Goal: Check status: Check status

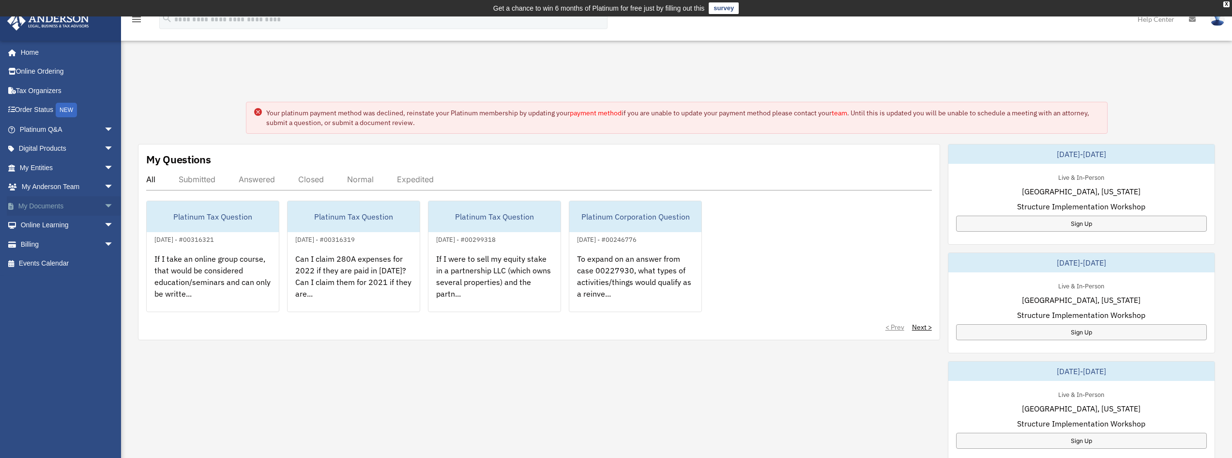
click at [69, 208] on link "My Documents arrow_drop_down" at bounding box center [68, 205] width 122 height 19
click at [104, 206] on span "arrow_drop_down" at bounding box center [113, 206] width 19 height 20
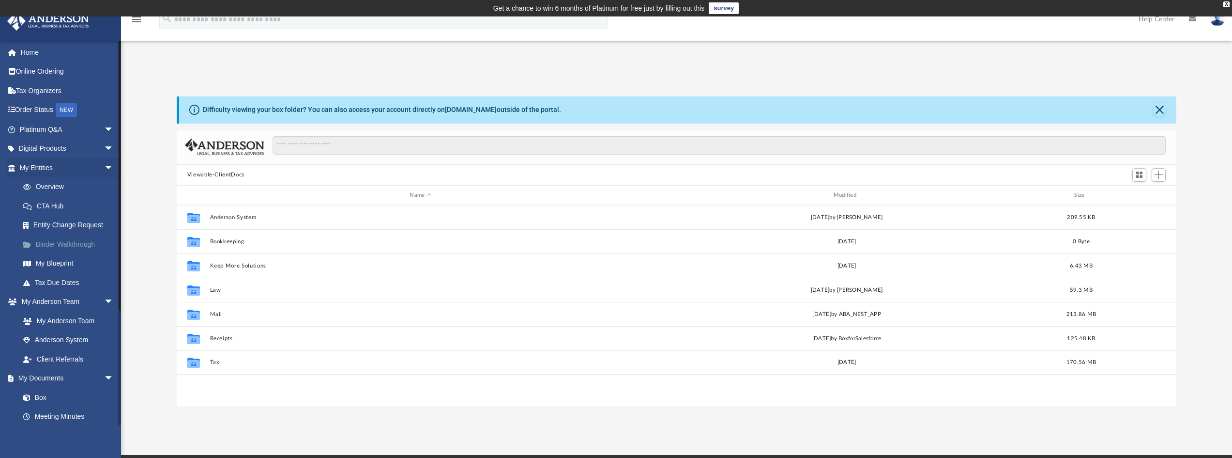
scroll to position [213, 993]
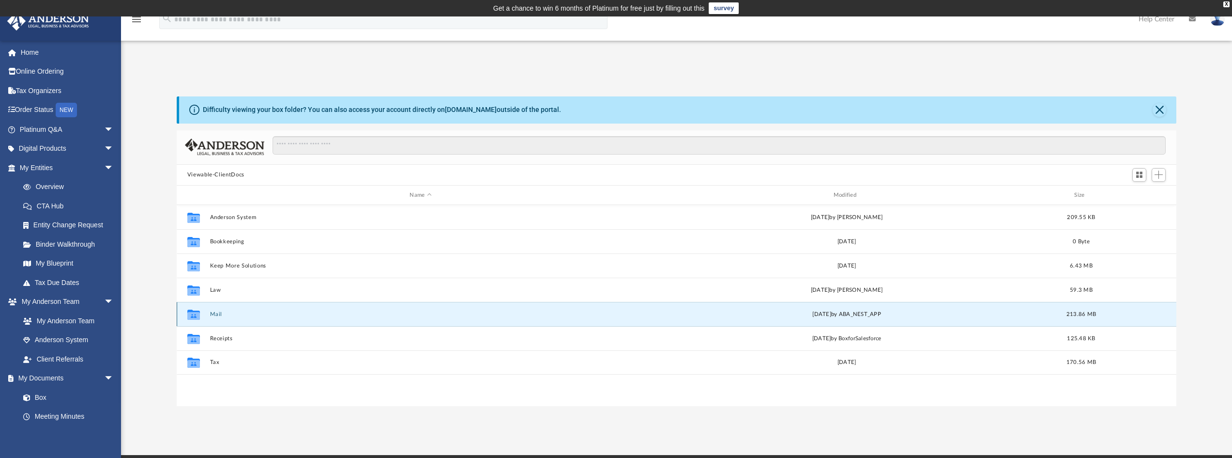
click at [213, 314] on button "Mail" at bounding box center [421, 314] width 422 height 6
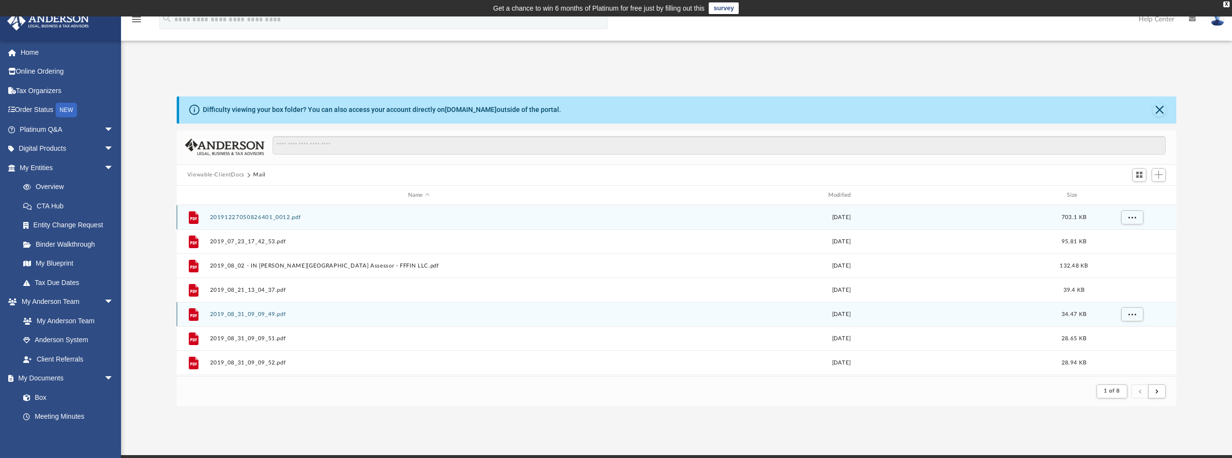
scroll to position [183, 993]
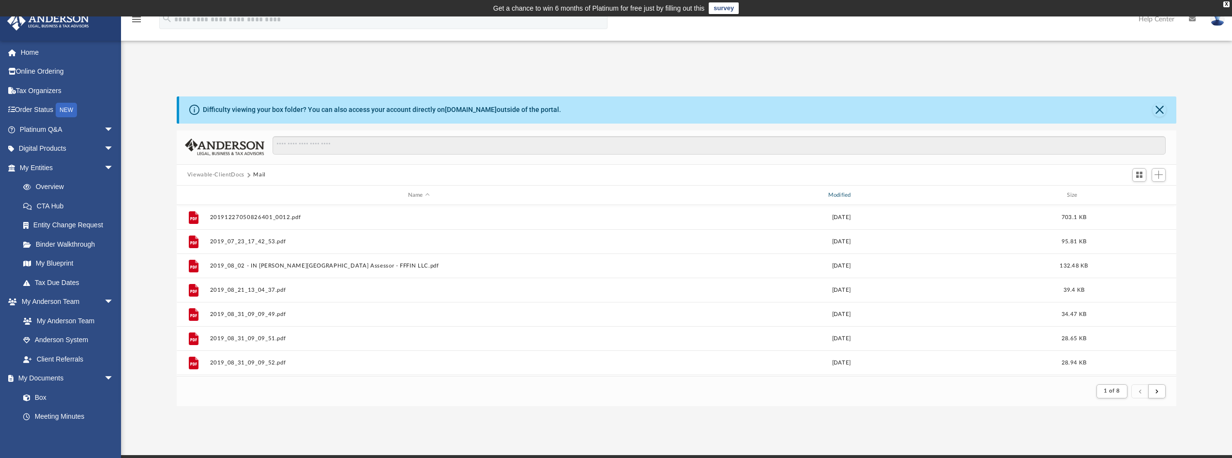
click at [836, 196] on div "Modified" at bounding box center [841, 195] width 418 height 9
click at [847, 193] on div "Modified" at bounding box center [841, 195] width 418 height 9
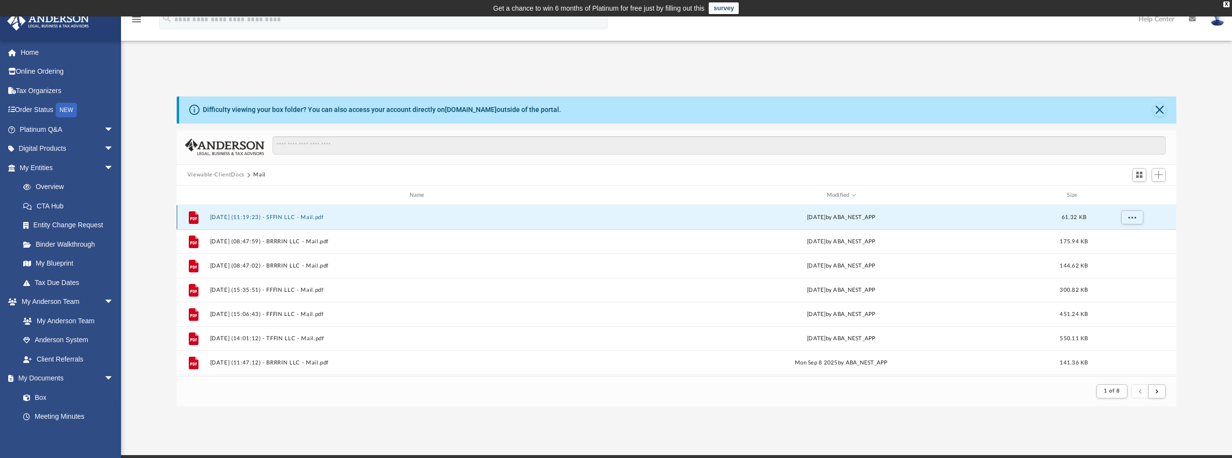
click at [291, 220] on button "2025.10.02 (11:19:23) - SFFIN LLC - Mail.pdf" at bounding box center [419, 217] width 418 height 6
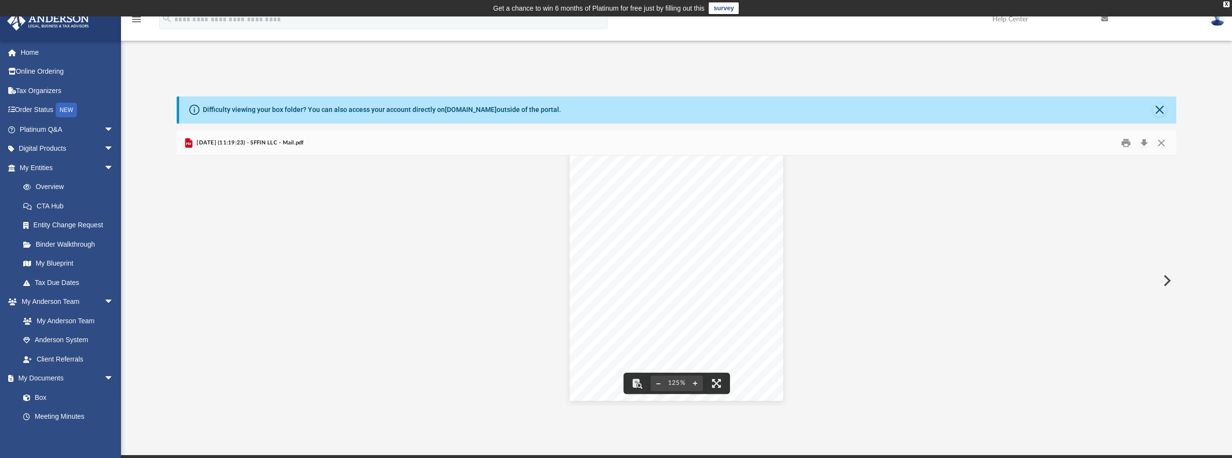
scroll to position [257, 0]
click at [1147, 143] on button "Download" at bounding box center [1144, 142] width 17 height 15
click at [1160, 108] on button "Close" at bounding box center [1160, 110] width 14 height 14
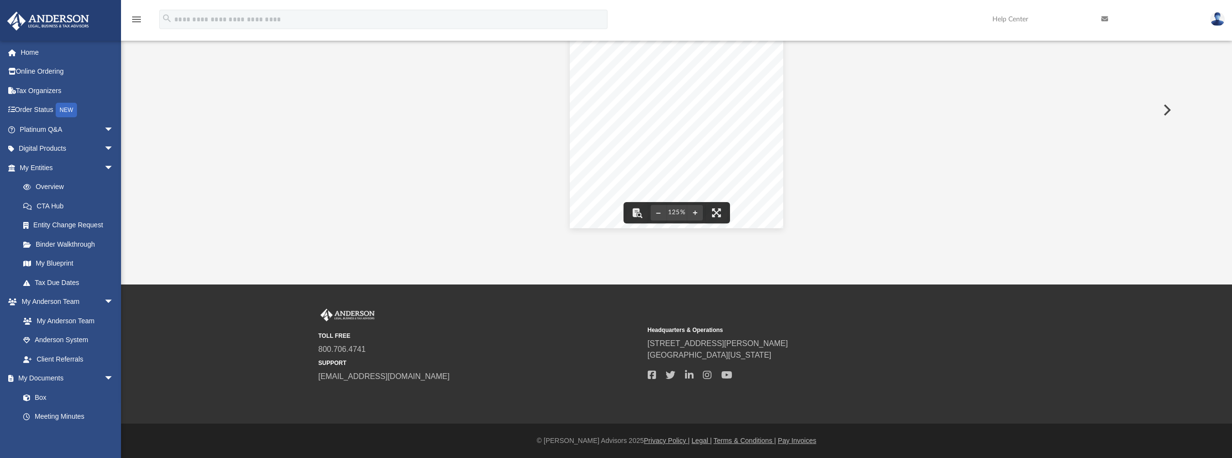
scroll to position [0, 0]
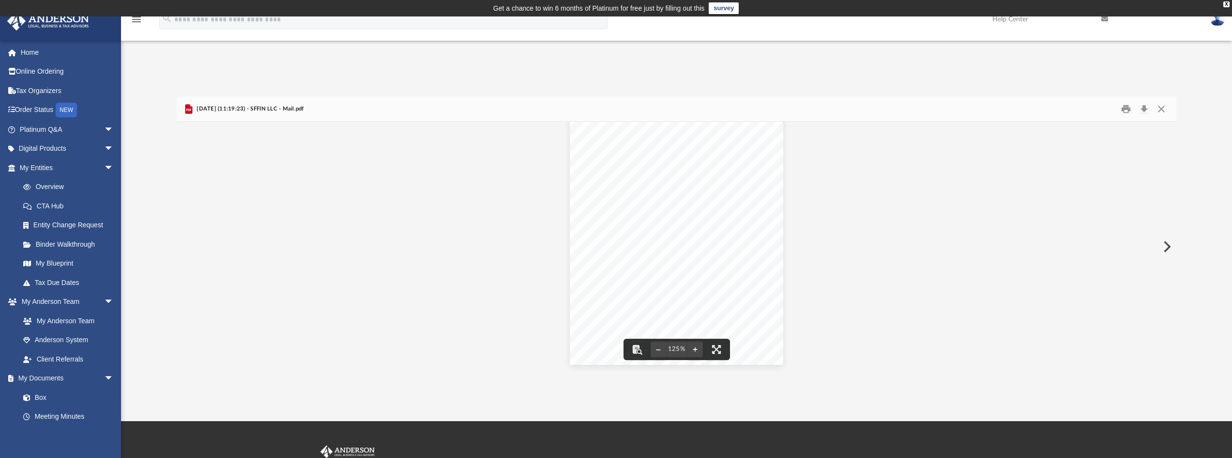
click at [1164, 246] on button "Preview" at bounding box center [1166, 246] width 21 height 27
click at [1146, 111] on button "Download" at bounding box center [1144, 108] width 17 height 15
click at [1166, 243] on button "Preview" at bounding box center [1166, 246] width 21 height 27
click at [1167, 248] on button "Preview" at bounding box center [1166, 246] width 21 height 27
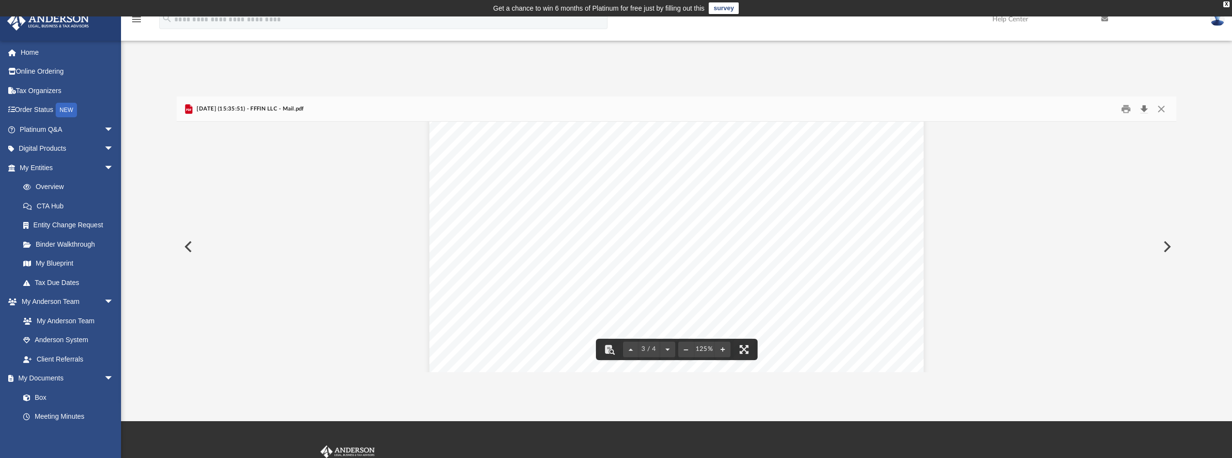
click at [1143, 107] on button "Download" at bounding box center [1144, 108] width 17 height 15
click at [1168, 248] on button "Preview" at bounding box center [1166, 246] width 21 height 27
click at [189, 246] on button "Preview" at bounding box center [187, 246] width 21 height 27
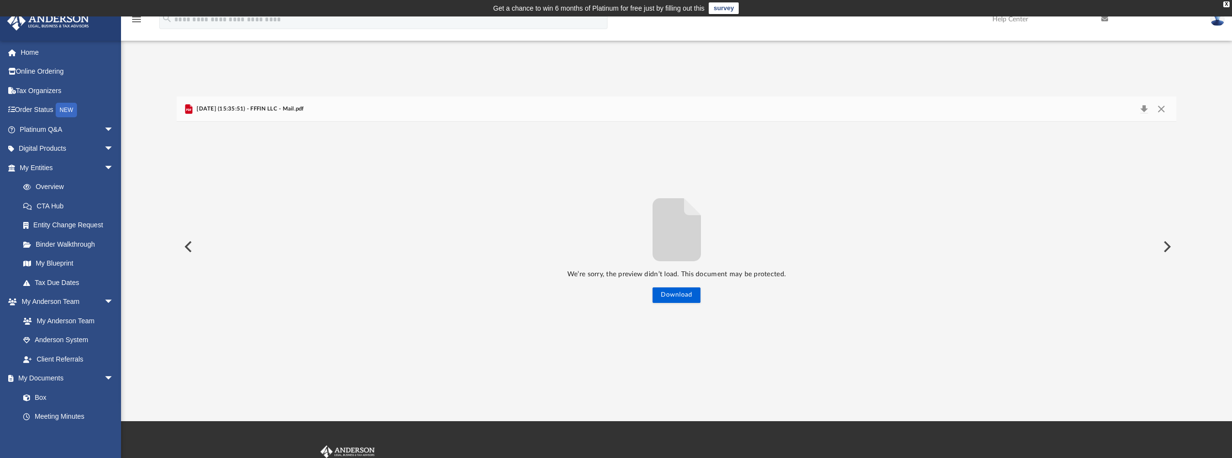
click at [189, 246] on button "Preview" at bounding box center [187, 246] width 21 height 27
click at [190, 246] on button "Preview" at bounding box center [187, 246] width 21 height 27
click at [1161, 109] on button "Close" at bounding box center [1161, 109] width 17 height 14
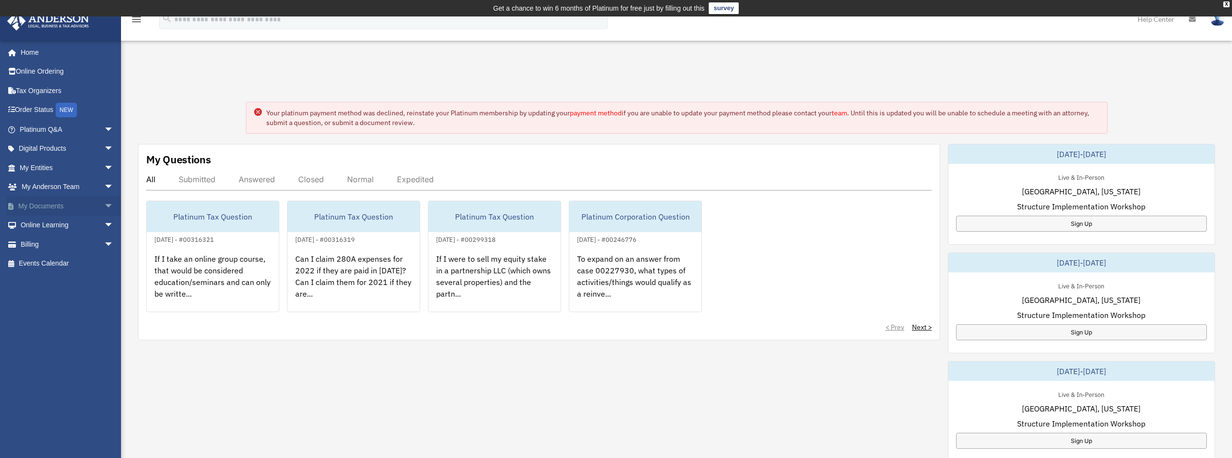
click at [104, 206] on span "arrow_drop_down" at bounding box center [113, 206] width 19 height 20
click at [40, 221] on link "Box" at bounding box center [71, 224] width 115 height 19
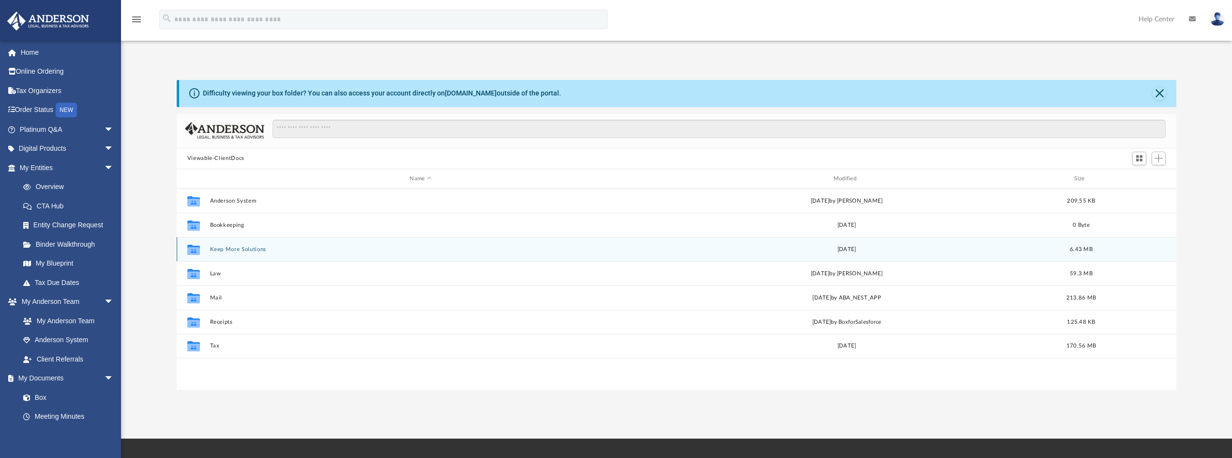
scroll to position [213, 993]
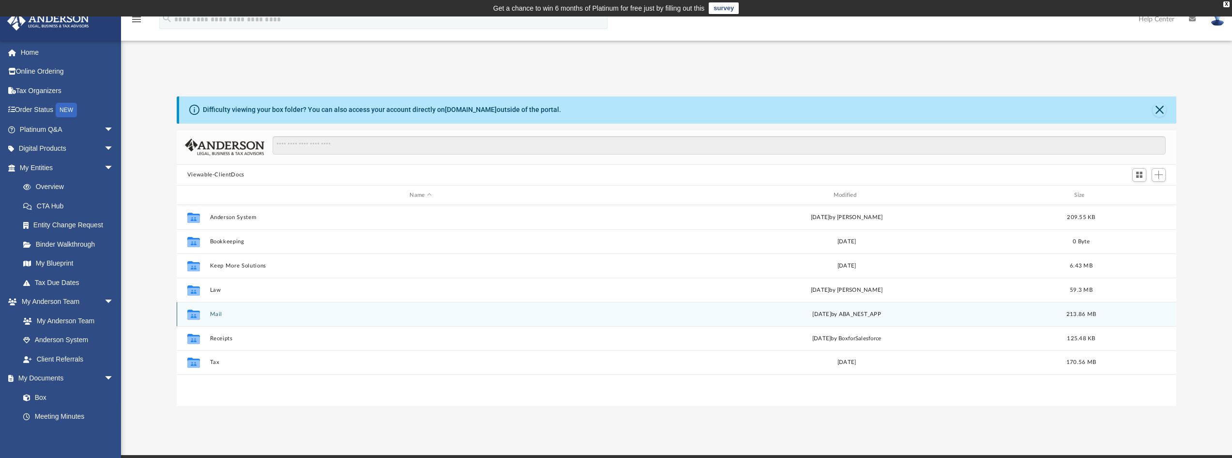
click at [223, 314] on button "Mail" at bounding box center [421, 314] width 422 height 6
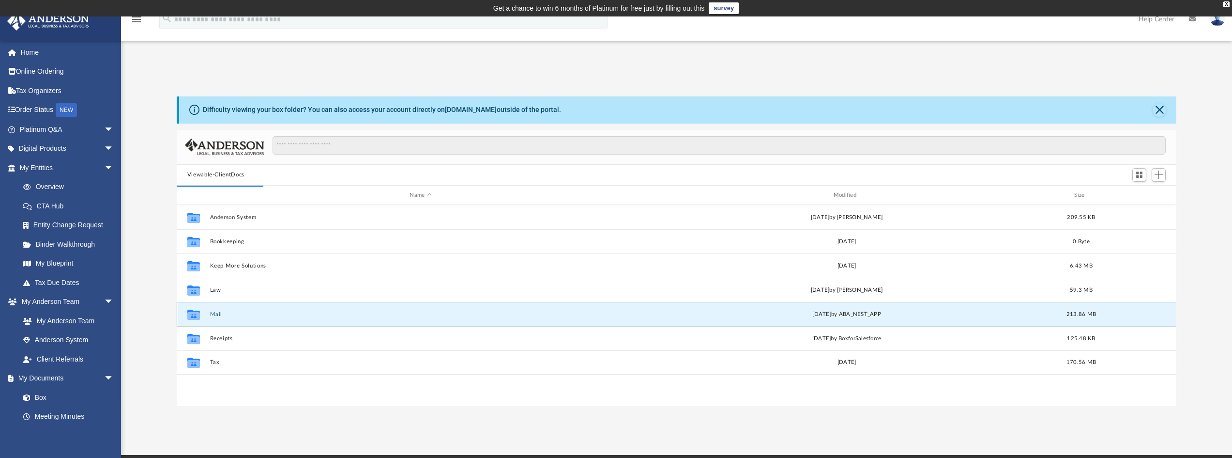
click at [215, 313] on button "Mail" at bounding box center [421, 314] width 422 height 6
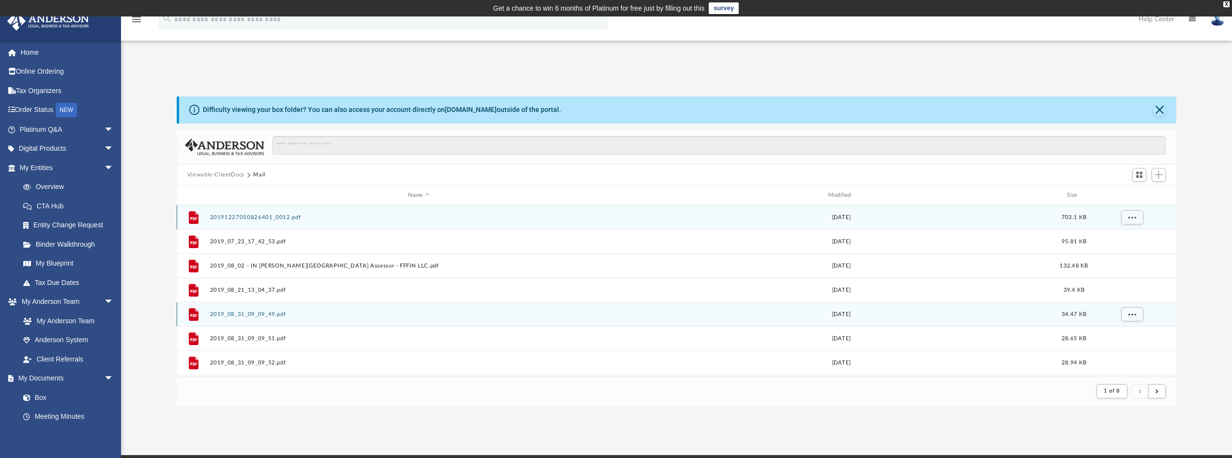
scroll to position [183, 993]
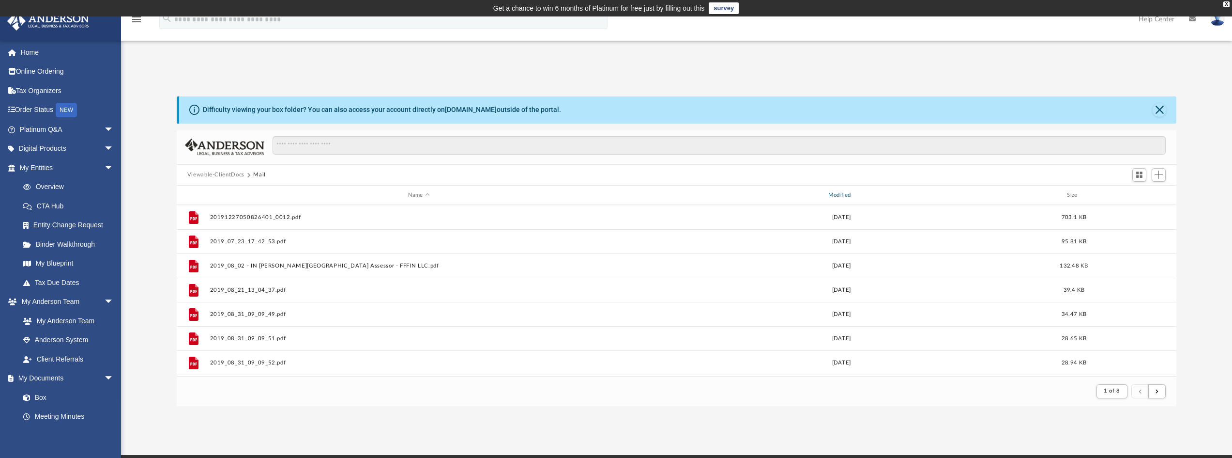
click at [845, 196] on div "Modified" at bounding box center [841, 195] width 418 height 9
click at [839, 193] on div "Modified" at bounding box center [841, 195] width 418 height 9
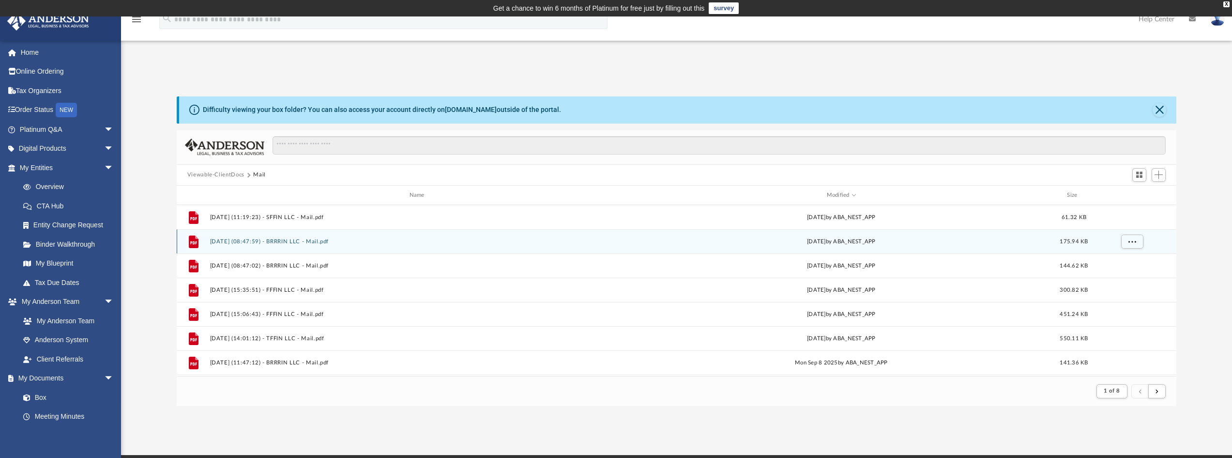
click at [494, 239] on button "2025.09.25 (08:47:59) - BRRRIN LLC - Mail.pdf" at bounding box center [419, 241] width 418 height 6
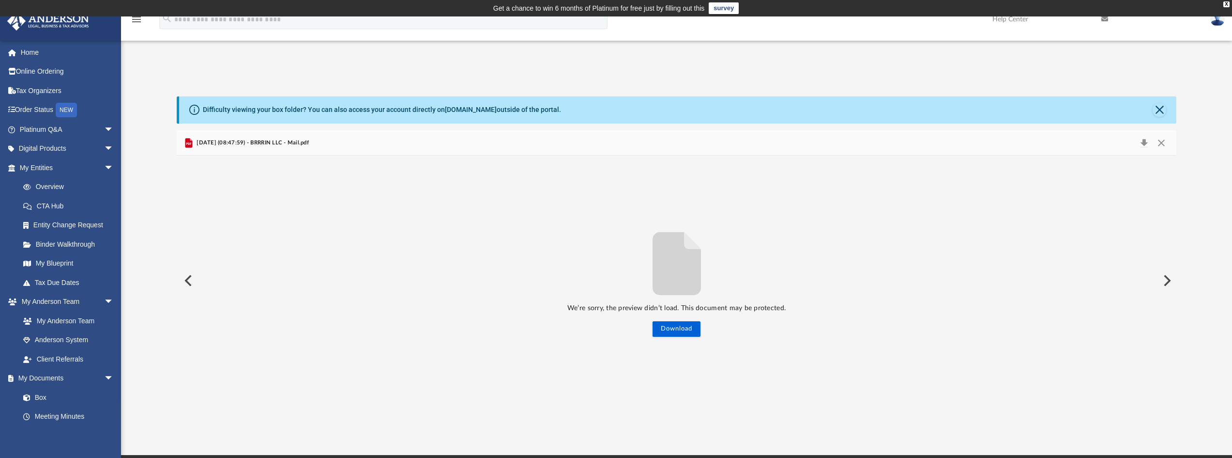
click at [1167, 283] on button "Preview" at bounding box center [1166, 280] width 21 height 27
click at [1168, 283] on button "Preview" at bounding box center [1166, 280] width 21 height 27
click at [1169, 283] on button "Preview" at bounding box center [1166, 280] width 21 height 27
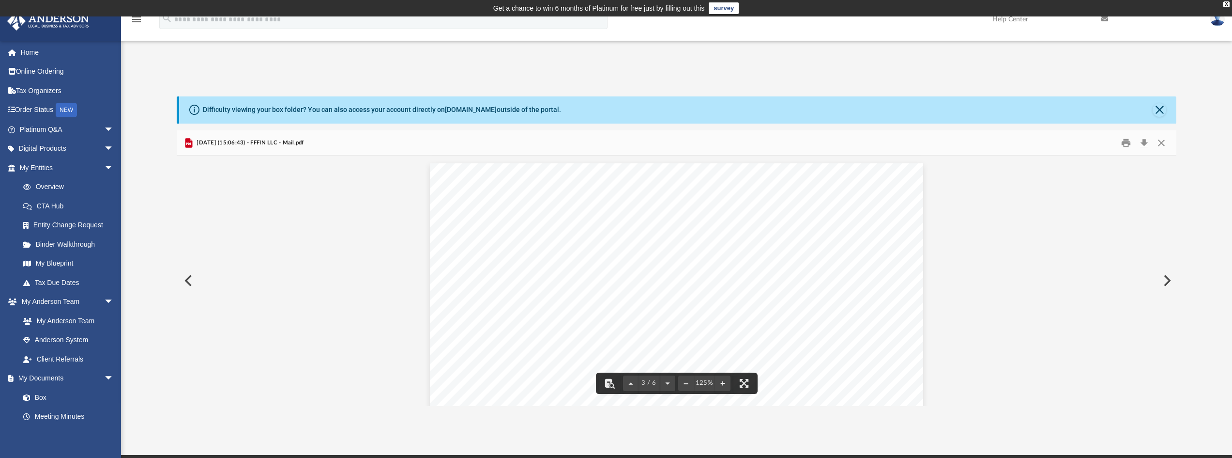
scroll to position [1304, 0]
click at [1165, 280] on button "Preview" at bounding box center [1166, 280] width 21 height 27
click at [1169, 276] on button "Preview" at bounding box center [1166, 280] width 21 height 27
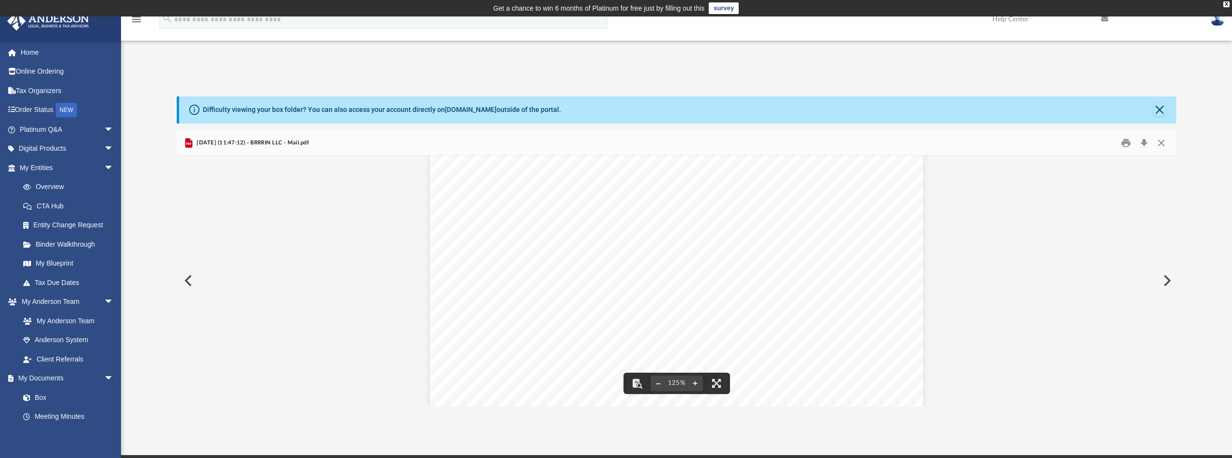
scroll to position [401, 0]
click at [1165, 280] on button "Preview" at bounding box center [1166, 280] width 21 height 27
click at [1166, 280] on button "Preview" at bounding box center [1166, 280] width 21 height 27
click at [1145, 145] on button "Download" at bounding box center [1144, 142] width 17 height 15
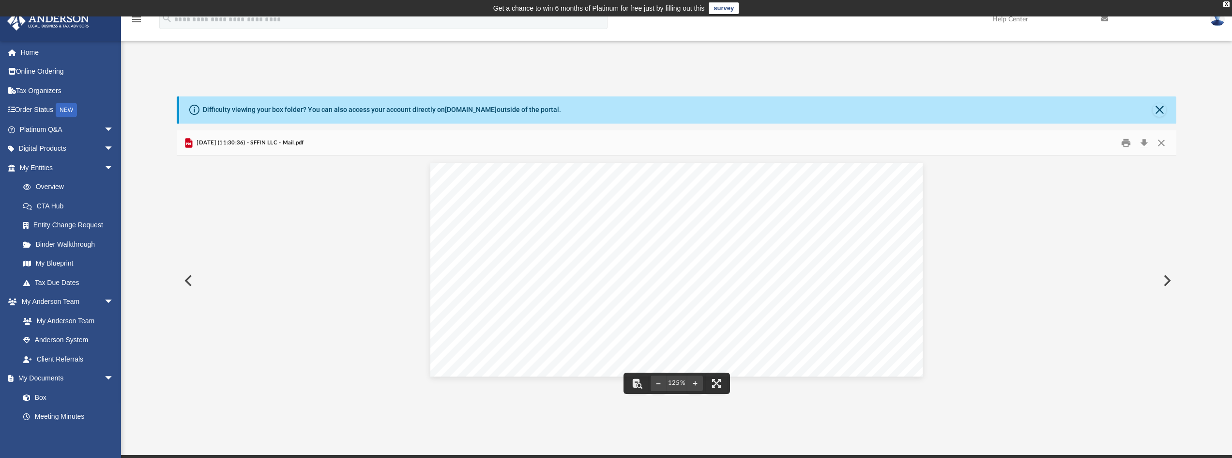
click at [646, 216] on div "Page 1" at bounding box center [677, 269] width 492 height 213
click at [1168, 279] on button "Preview" at bounding box center [1166, 280] width 21 height 27
click at [1166, 283] on button "Preview" at bounding box center [1166, 280] width 21 height 27
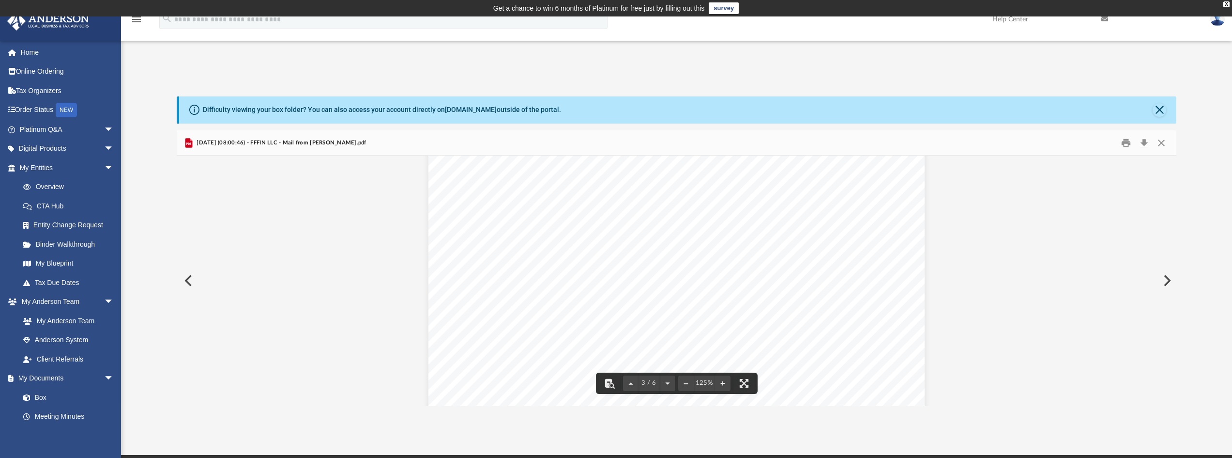
click at [1165, 279] on button "Preview" at bounding box center [1166, 280] width 21 height 27
click at [1166, 278] on button "Preview" at bounding box center [1166, 280] width 21 height 27
click at [723, 198] on div "Page 1" at bounding box center [676, 270] width 491 height 214
click at [1142, 143] on button "Download" at bounding box center [1144, 142] width 17 height 15
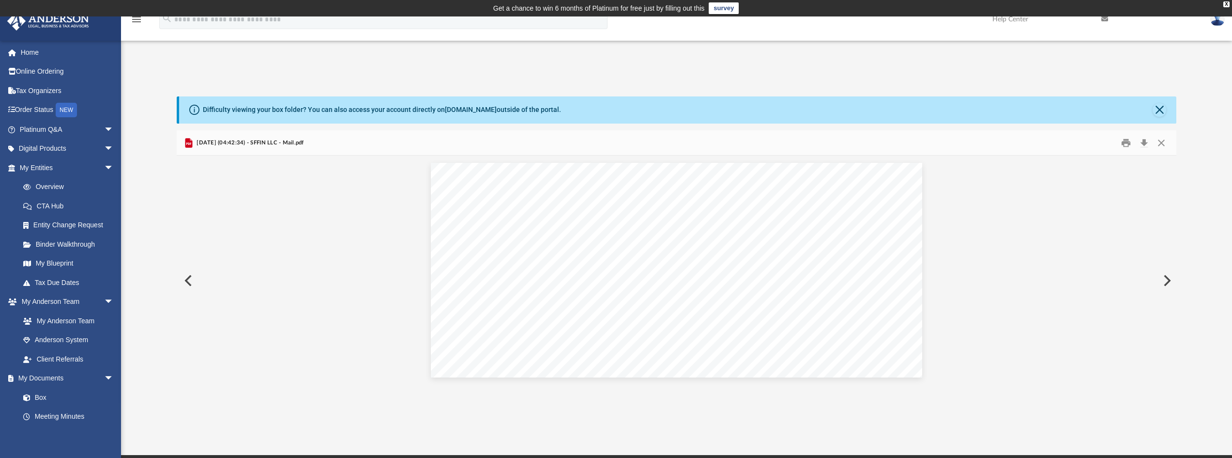
click at [1168, 278] on button "Preview" at bounding box center [1166, 280] width 21 height 27
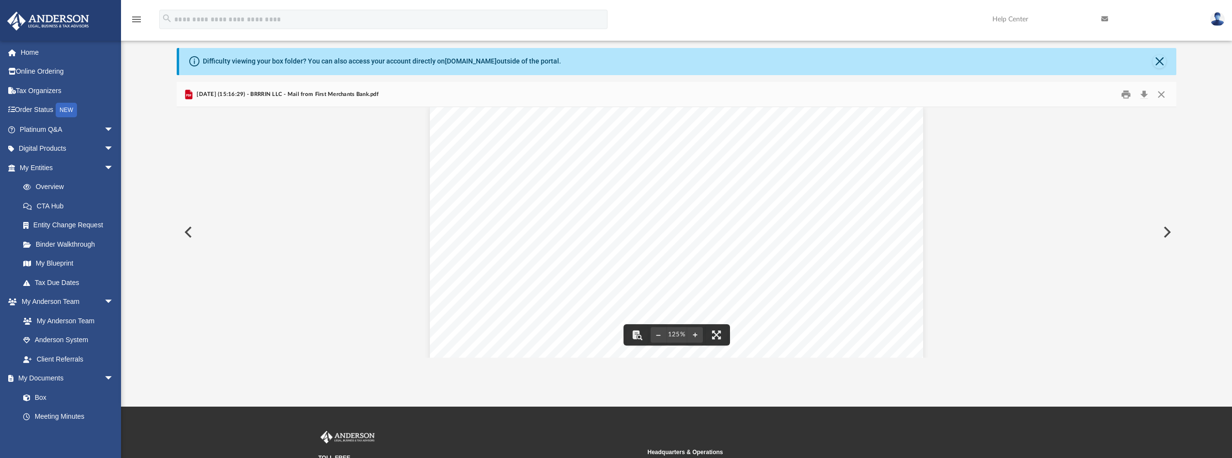
scroll to position [0, 0]
click at [1143, 95] on button "Download" at bounding box center [1144, 94] width 17 height 15
click at [442, 274] on div "Page 1" at bounding box center [676, 432] width 493 height 637
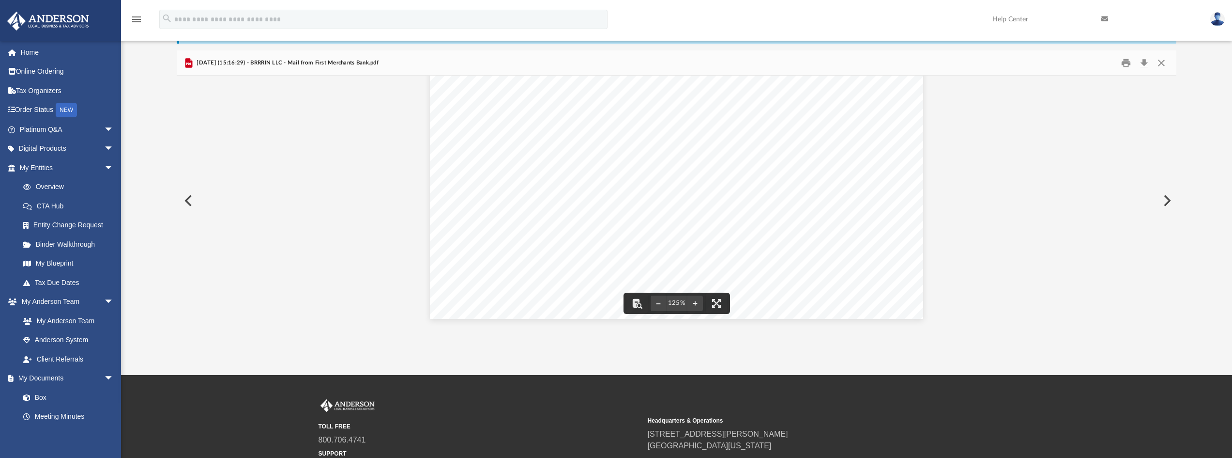
scroll to position [97, 0]
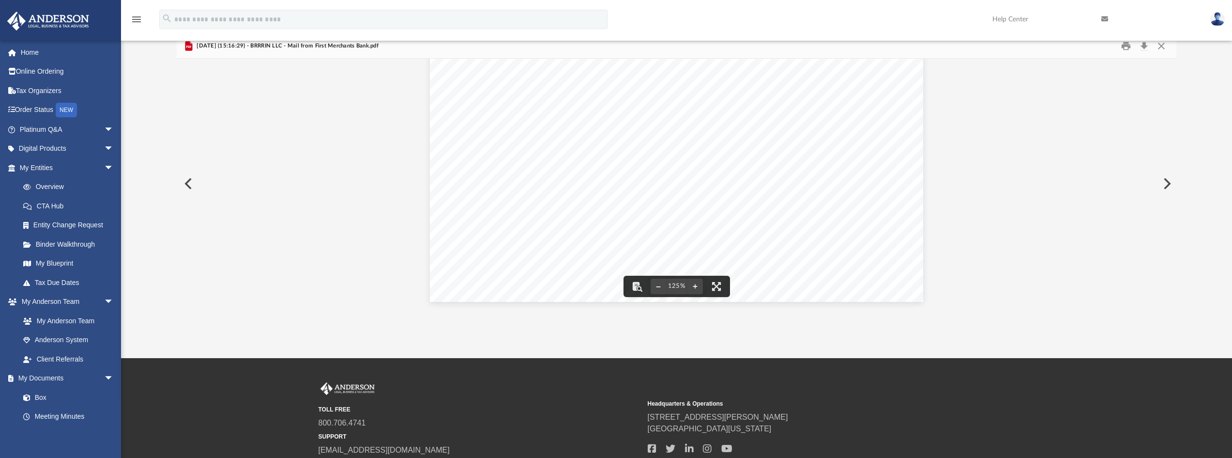
click at [1166, 181] on button "Preview" at bounding box center [1166, 183] width 21 height 27
click at [1170, 183] on button "Preview" at bounding box center [1166, 183] width 21 height 27
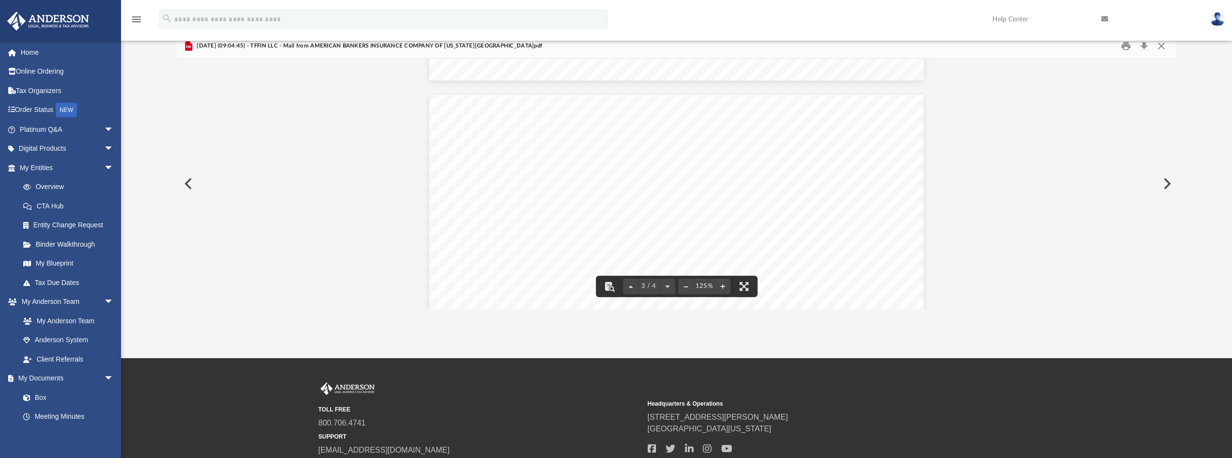
scroll to position [1356, 0]
click at [1168, 181] on button "Preview" at bounding box center [1166, 183] width 21 height 27
click at [1167, 185] on button "Preview" at bounding box center [1166, 183] width 21 height 27
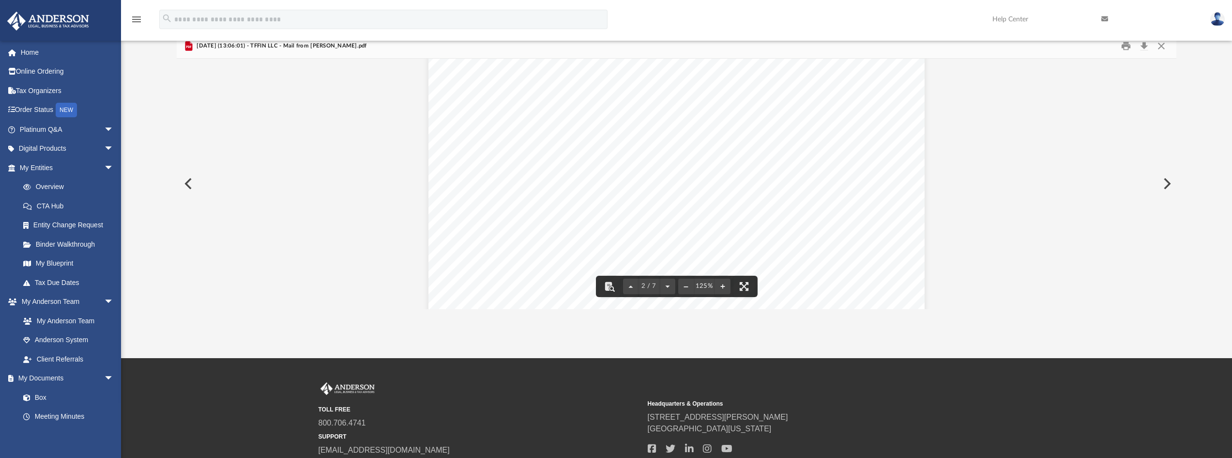
click at [527, 202] on div "Page 2" at bounding box center [677, 212] width 497 height 637
click at [708, 232] on div "Page 4" at bounding box center [676, 450] width 493 height 637
click at [988, 218] on div "Document Viewer" at bounding box center [677, 184] width 1000 height 4417
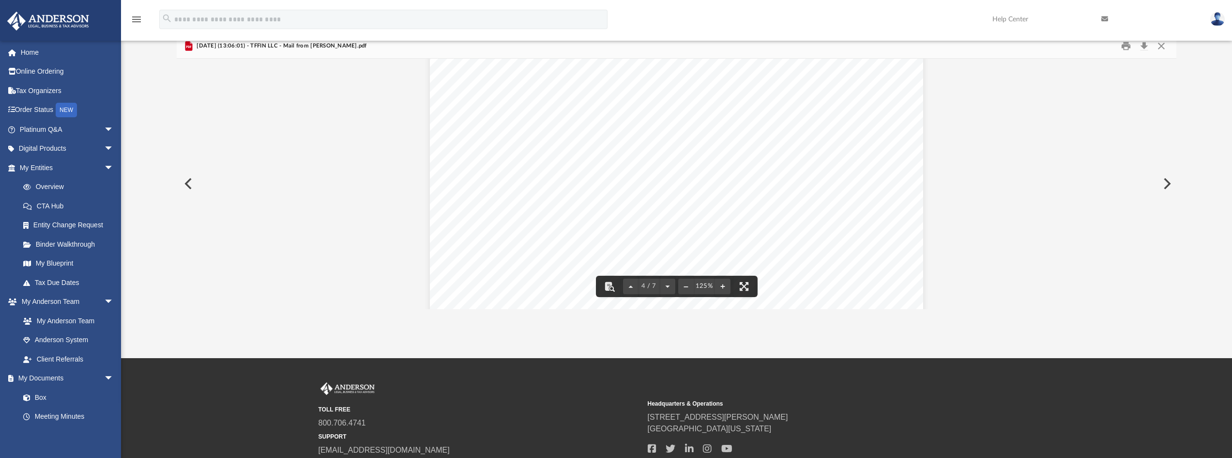
scroll to position [2131, 0]
click at [625, 172] on div "Page 4" at bounding box center [676, 208] width 493 height 637
click at [1145, 48] on button "Download" at bounding box center [1144, 45] width 17 height 15
click at [1017, 181] on div "Document Viewer" at bounding box center [677, 378] width 1000 height 4417
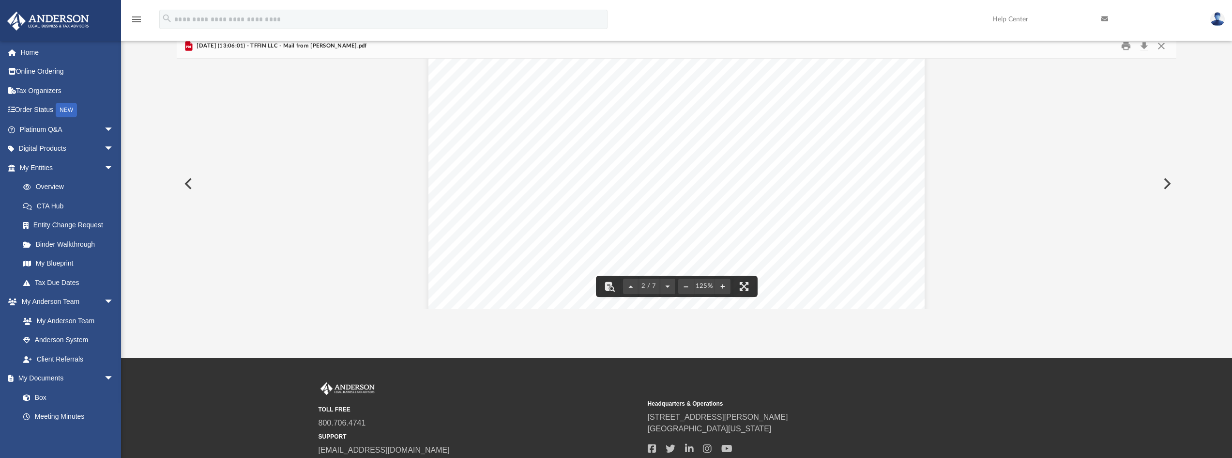
scroll to position [775, 0]
click at [863, 168] on div "Page 2" at bounding box center [677, 261] width 497 height 637
click at [1168, 187] on button "Preview" at bounding box center [1166, 183] width 21 height 27
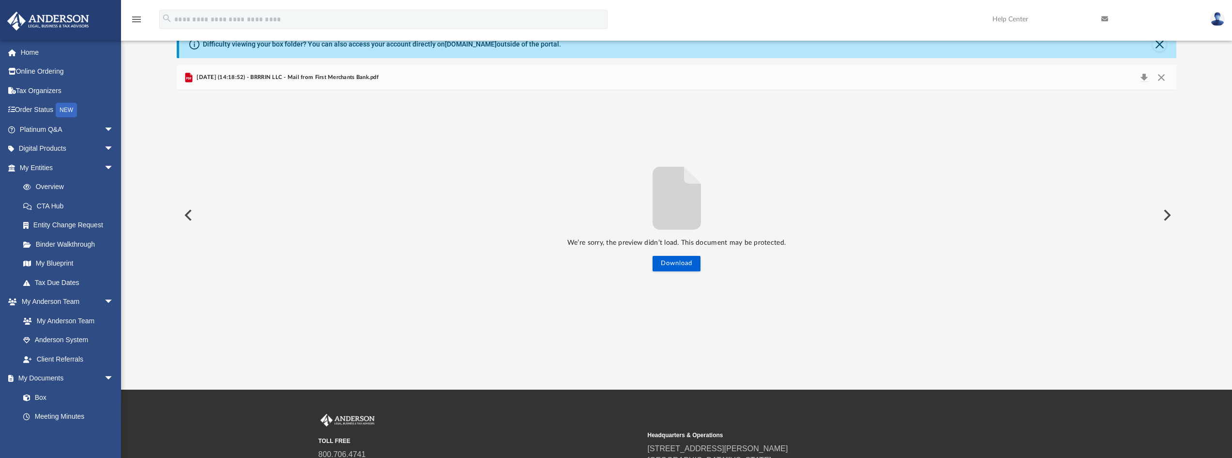
scroll to position [48, 0]
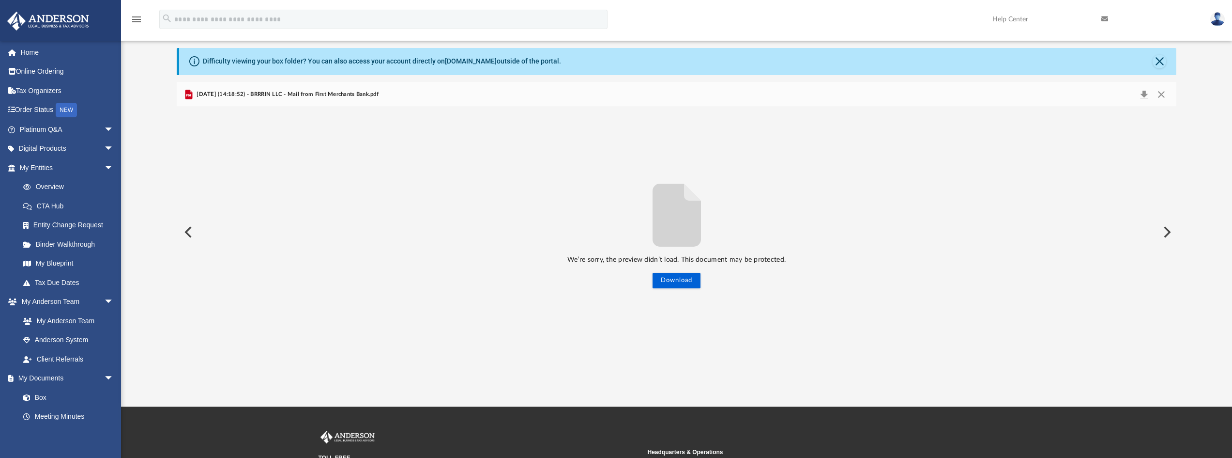
click at [1167, 231] on button "Preview" at bounding box center [1166, 231] width 21 height 27
click at [693, 280] on button "Download" at bounding box center [677, 280] width 48 height 15
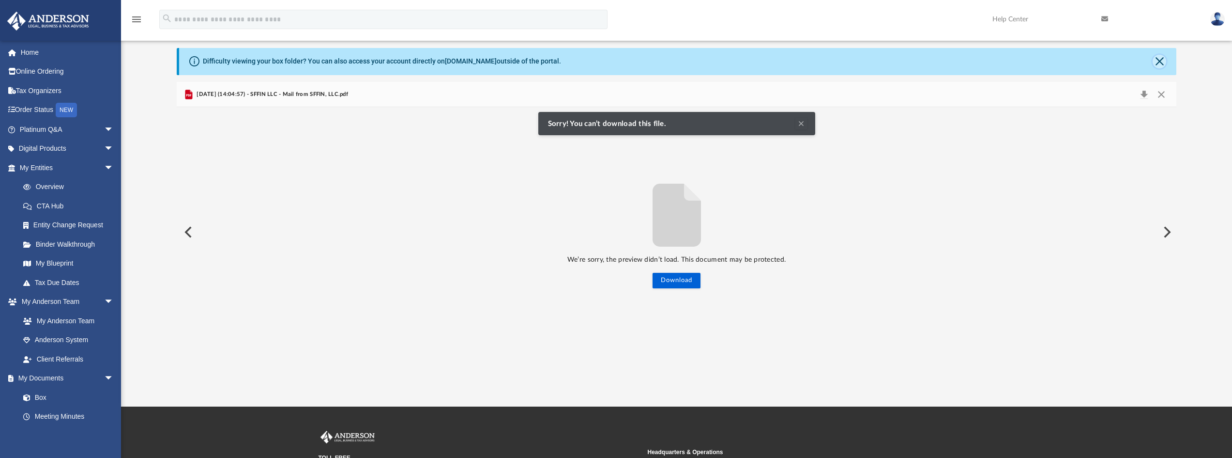
click at [1159, 63] on button "Close" at bounding box center [1160, 62] width 14 height 14
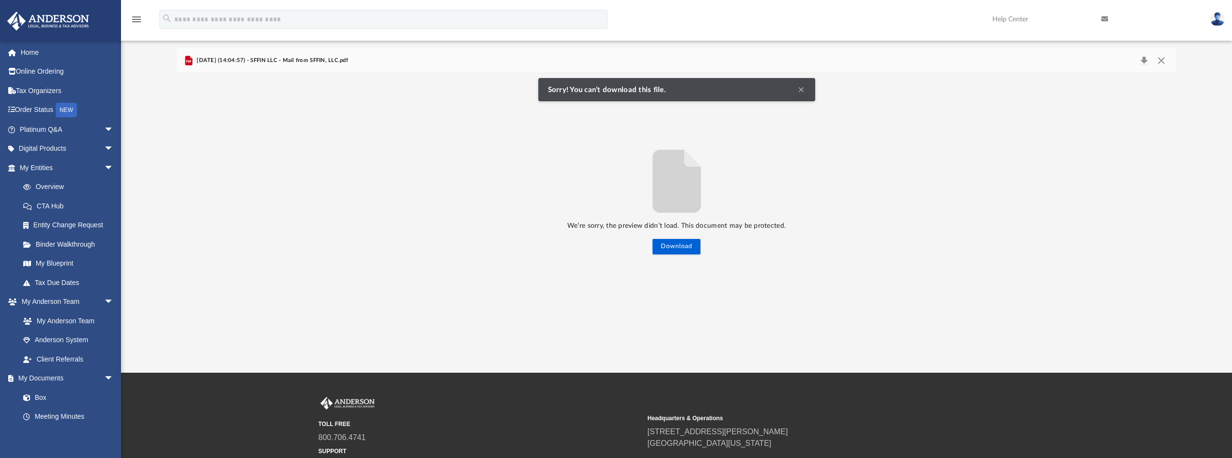
click at [1218, 19] on img at bounding box center [1218, 19] width 15 height 14
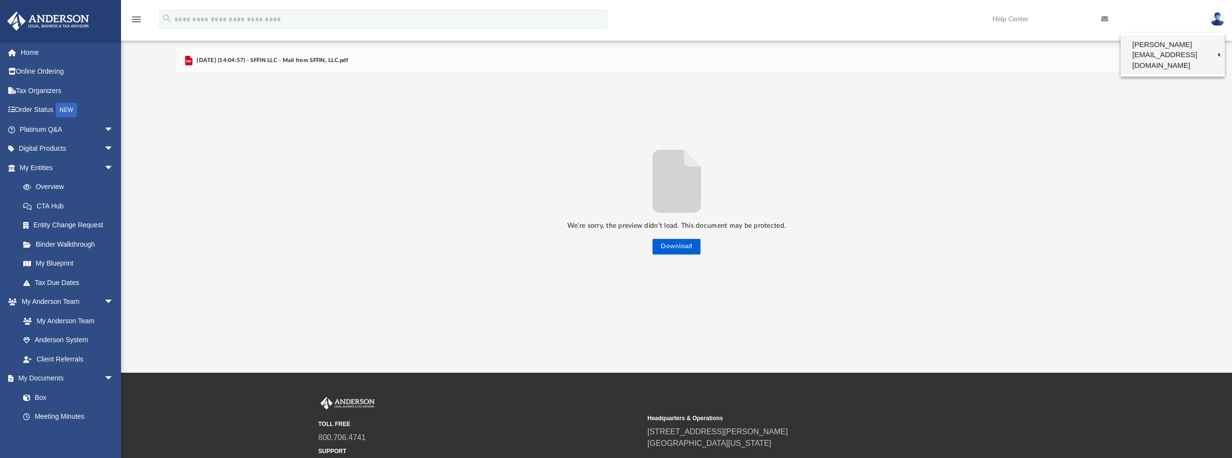
click at [1212, 44] on link "[PERSON_NAME][EMAIL_ADDRESS][DOMAIN_NAME]" at bounding box center [1173, 54] width 104 height 39
click at [1212, 44] on div "Difficulty viewing your box folder? You can also access your account directly o…" at bounding box center [676, 176] width 1111 height 296
click at [1216, 20] on img at bounding box center [1218, 19] width 15 height 14
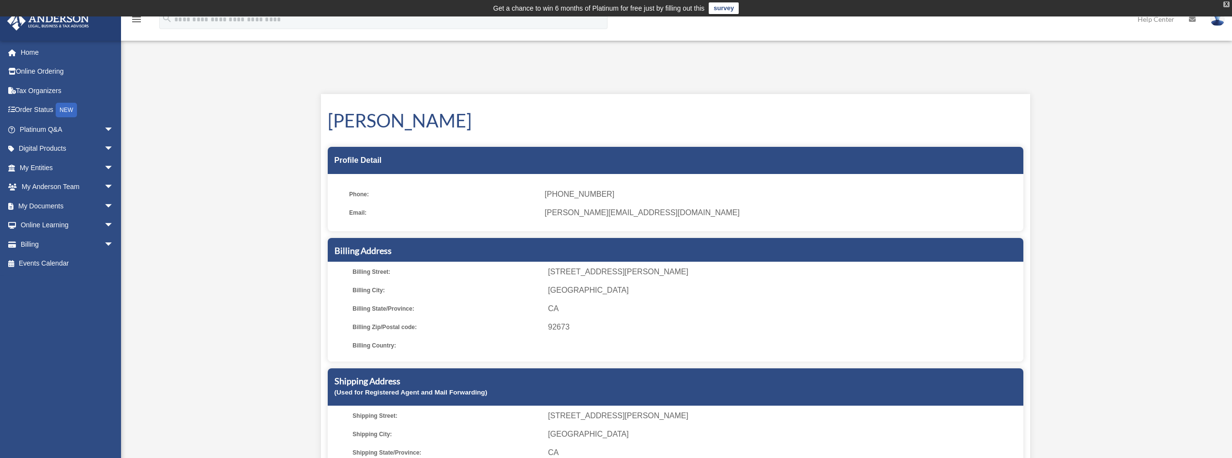
click at [1227, 3] on div "X" at bounding box center [1227, 4] width 6 height 6
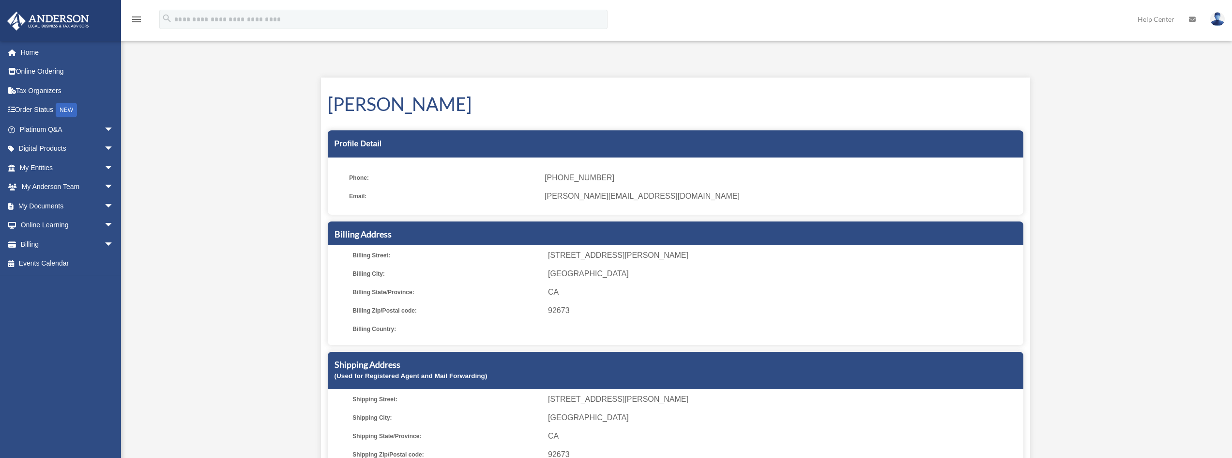
click at [1219, 20] on img at bounding box center [1218, 19] width 15 height 14
click at [1031, 85] on link "Logout" at bounding box center [1072, 85] width 97 height 20
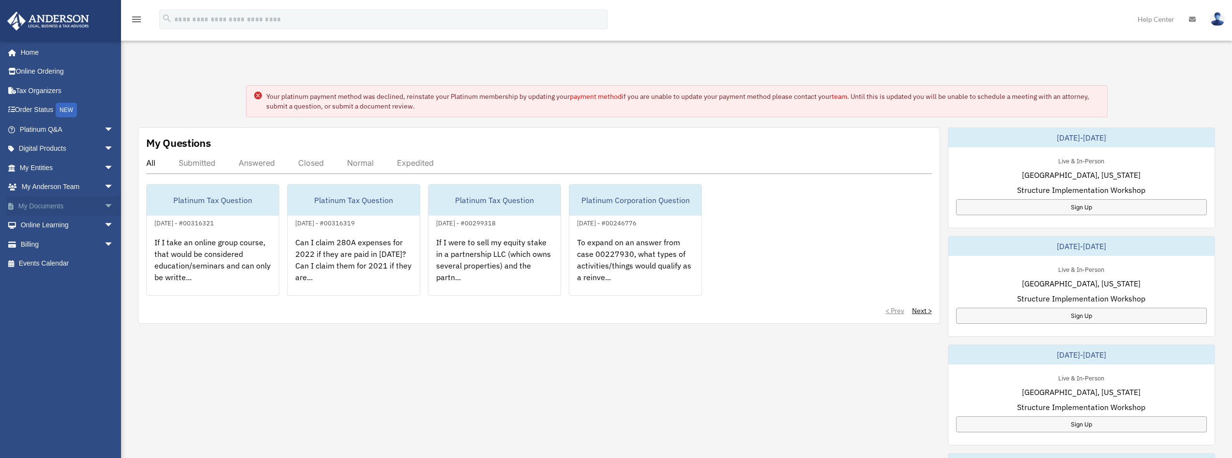
click at [104, 207] on span "arrow_drop_down" at bounding box center [113, 206] width 19 height 20
click at [36, 226] on link "Box" at bounding box center [71, 224] width 115 height 19
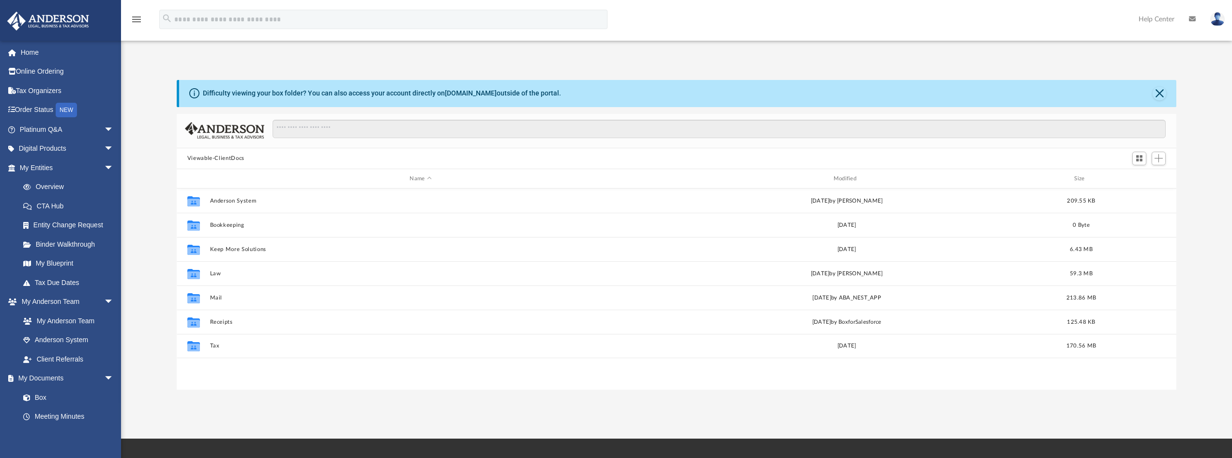
scroll to position [213, 993]
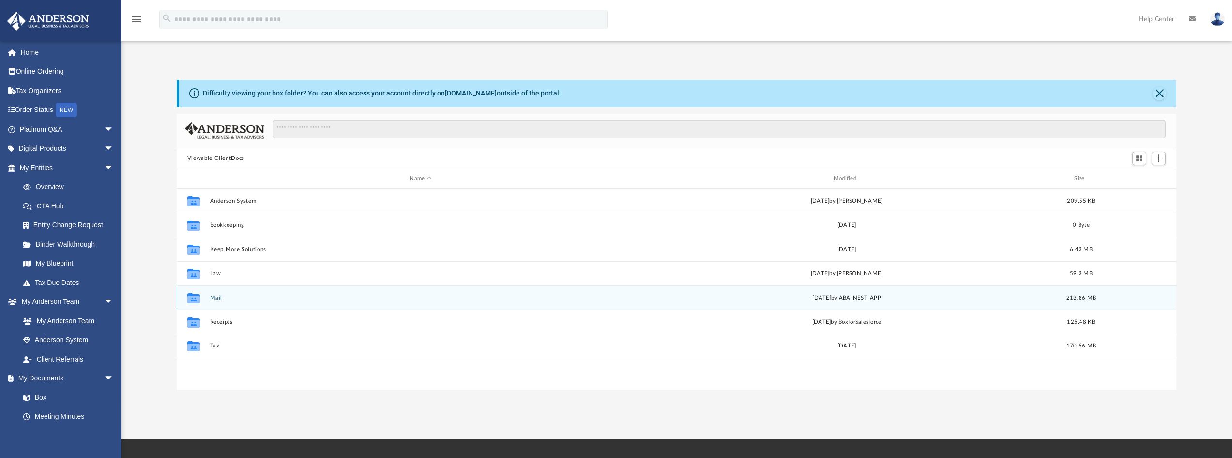
click at [213, 298] on button "Mail" at bounding box center [421, 297] width 422 height 6
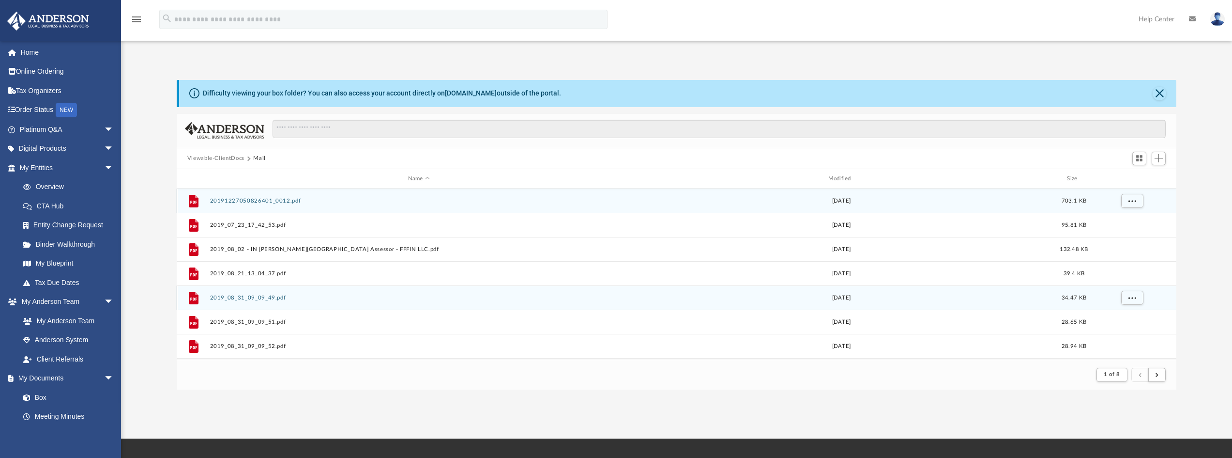
scroll to position [183, 993]
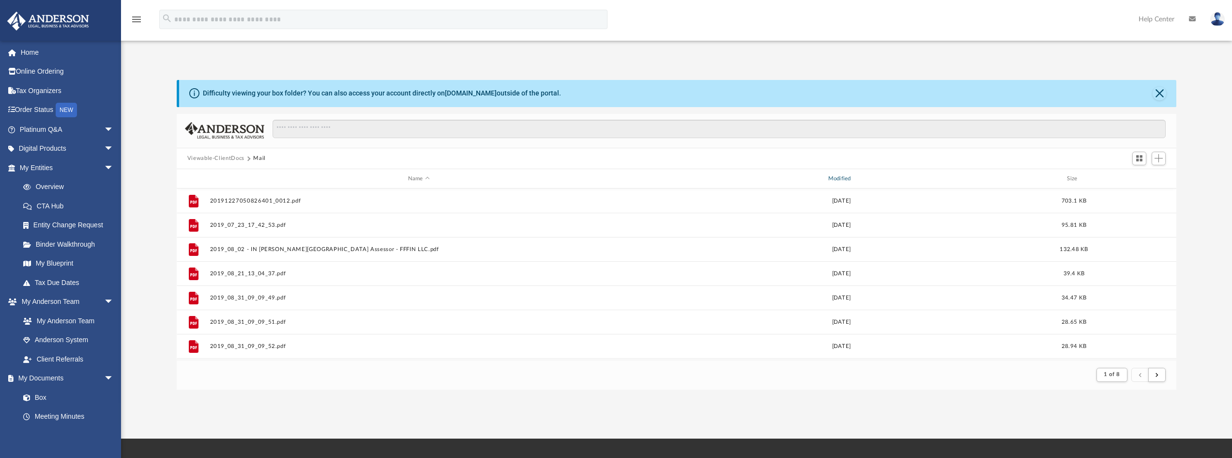
click at [837, 177] on div "Modified" at bounding box center [841, 178] width 418 height 9
click at [845, 175] on div "Modified" at bounding box center [841, 178] width 418 height 9
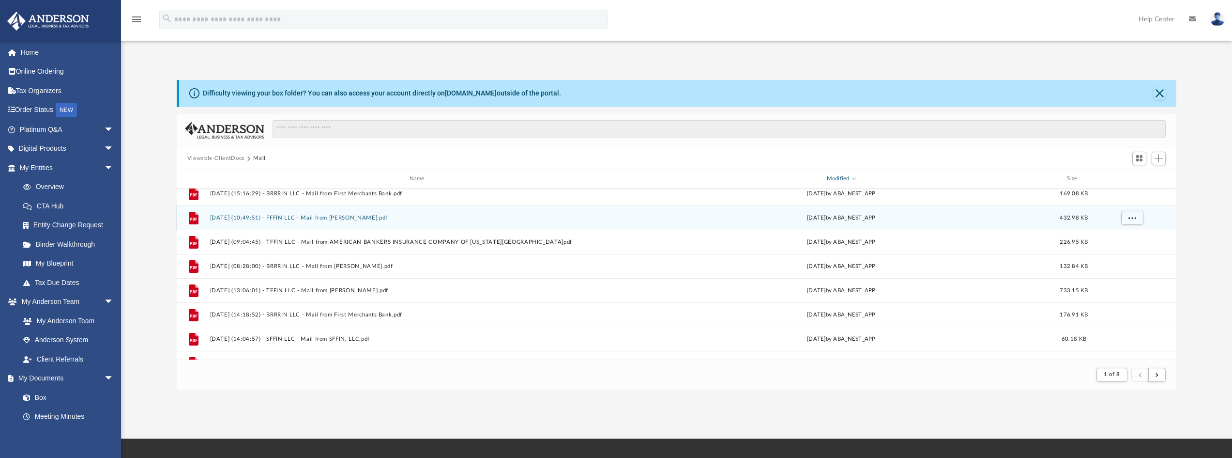
scroll to position [339, 0]
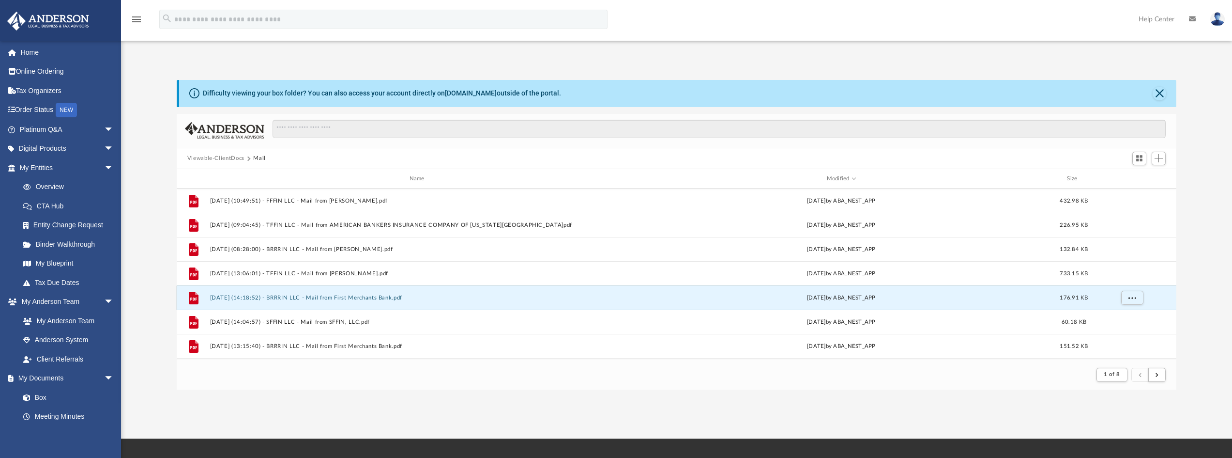
click at [350, 298] on button "2025.07.03 (14:18:52) - BRRRIN LLC - Mail from First Merchants Bank.pdf" at bounding box center [419, 297] width 418 height 6
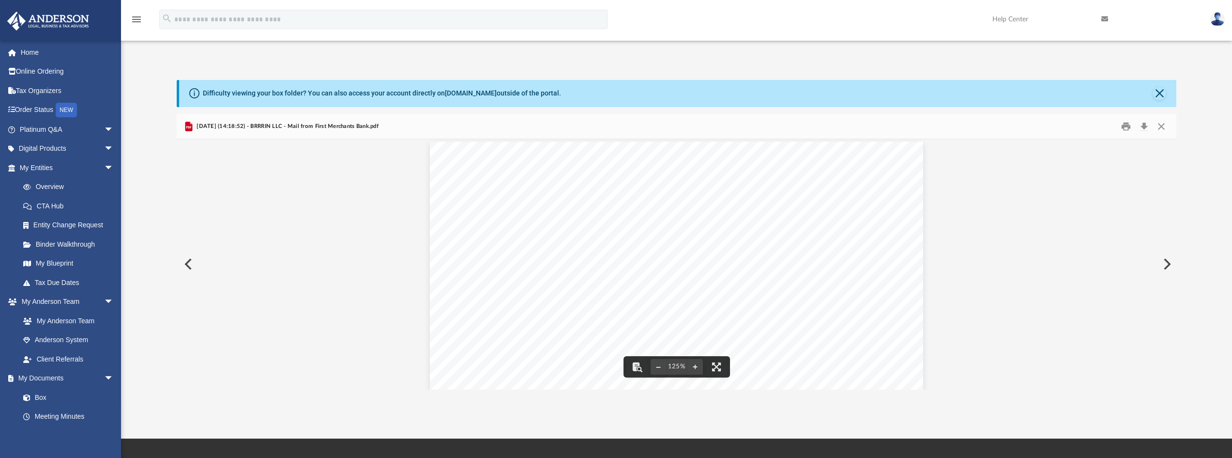
scroll to position [0, 0]
click at [1167, 265] on button "Preview" at bounding box center [1166, 263] width 21 height 27
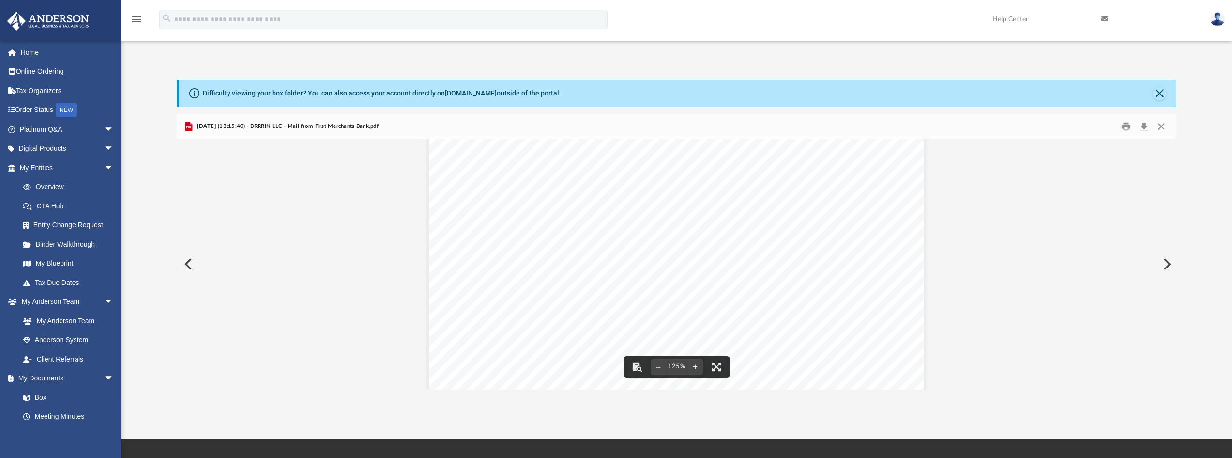
click at [1164, 262] on button "Preview" at bounding box center [1166, 263] width 21 height 27
click at [1168, 263] on button "Preview" at bounding box center [1166, 263] width 21 height 27
click at [1167, 265] on button "Preview" at bounding box center [1166, 263] width 21 height 27
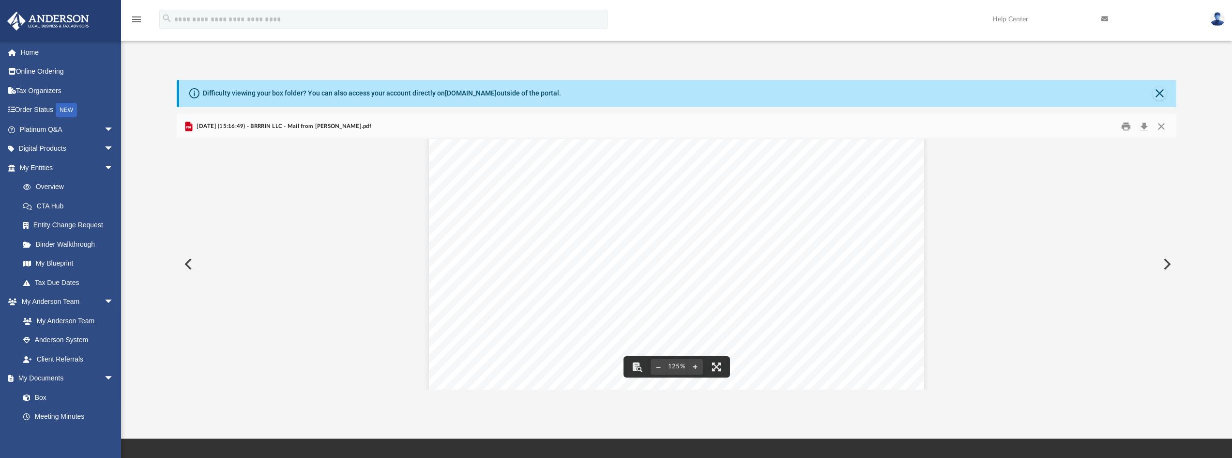
scroll to position [242, 0]
click at [1167, 260] on button "Preview" at bounding box center [1166, 263] width 21 height 27
click at [1167, 267] on button "Preview" at bounding box center [1166, 263] width 21 height 27
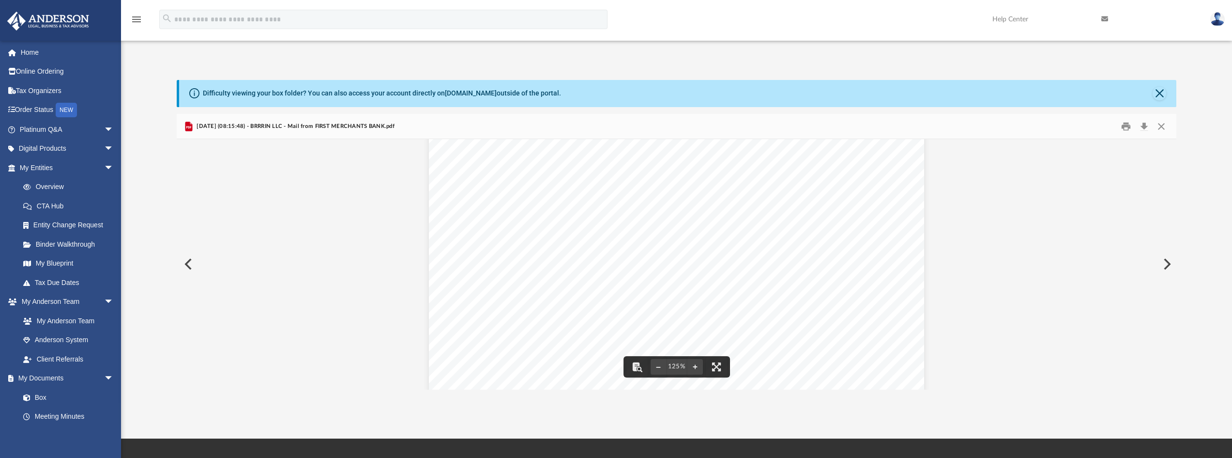
click at [1167, 262] on button "Preview" at bounding box center [1166, 263] width 21 height 27
click at [1170, 263] on button "Preview" at bounding box center [1166, 263] width 21 height 27
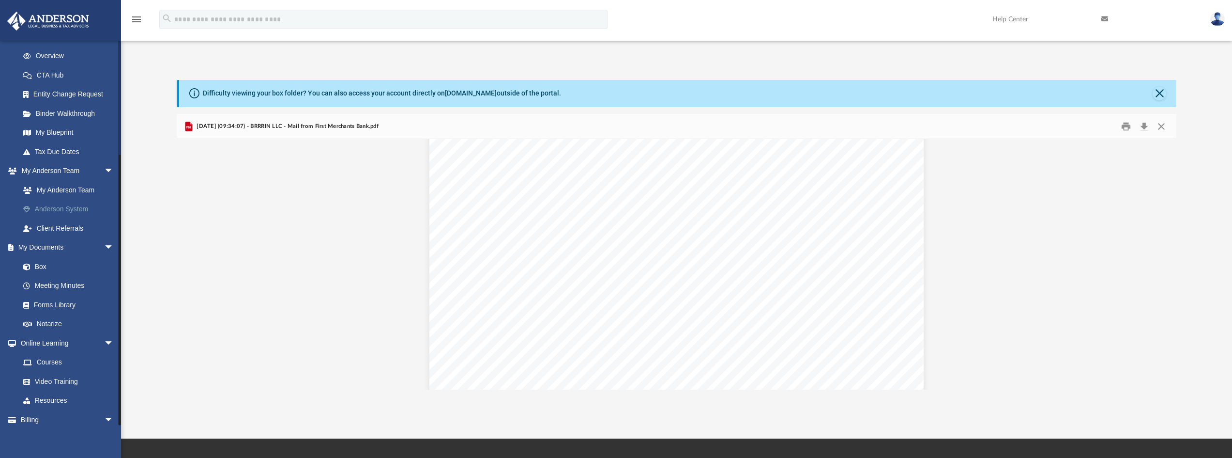
scroll to position [156, 0]
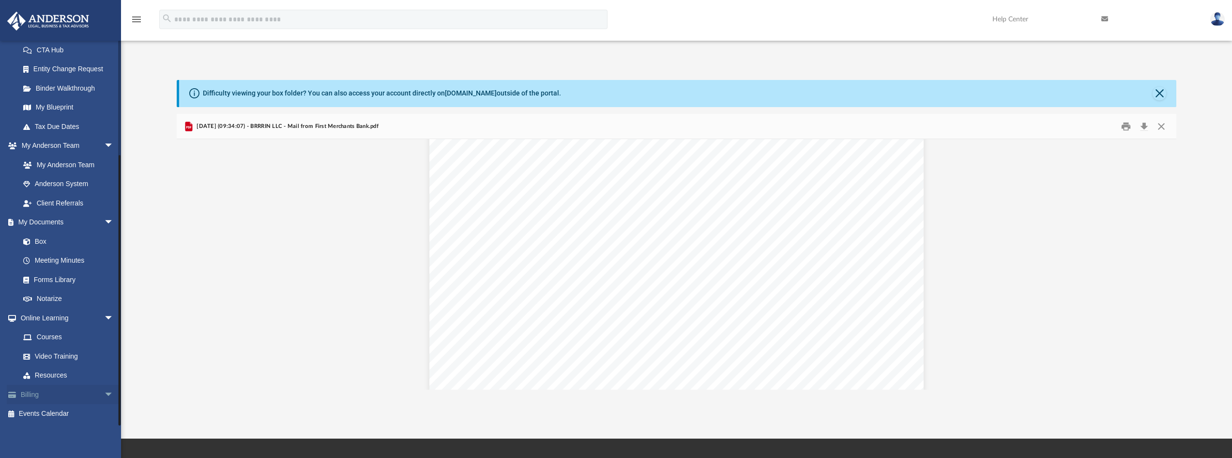
click at [59, 393] on link "Billing arrow_drop_down" at bounding box center [68, 394] width 122 height 19
click at [104, 394] on span "arrow_drop_down" at bounding box center [113, 395] width 19 height 20
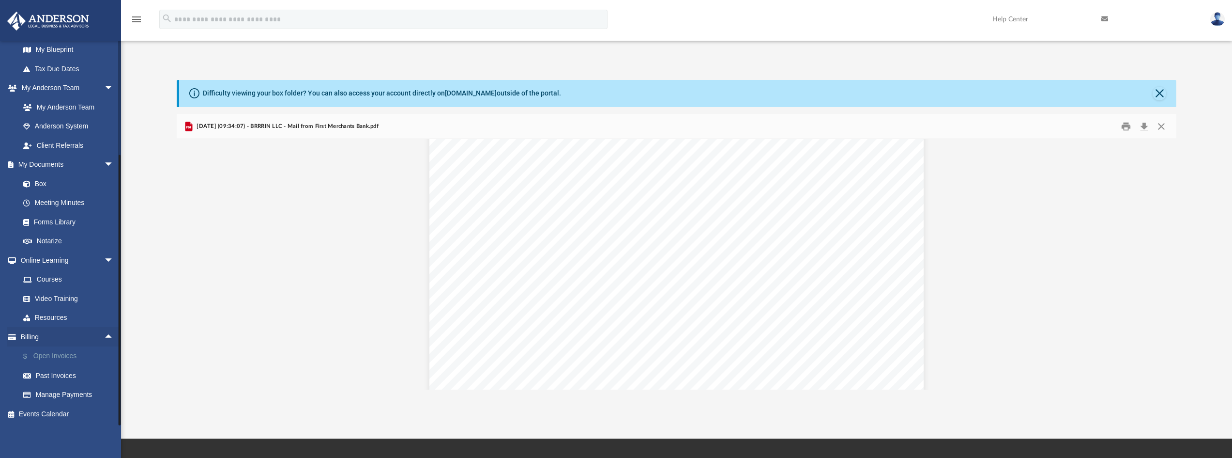
scroll to position [214, 0]
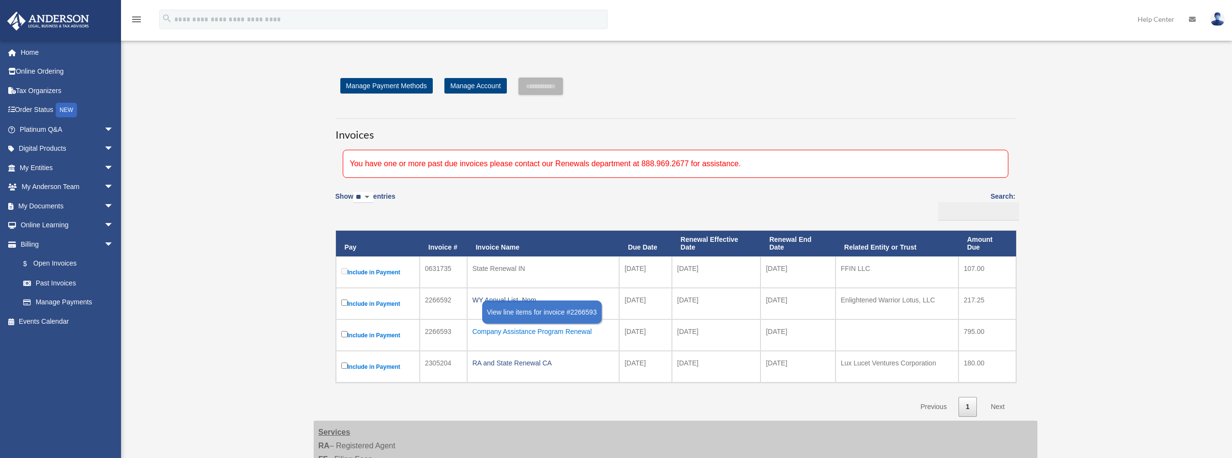
click at [530, 331] on div "Company Assistance Program Renewal" at bounding box center [543, 331] width 141 height 14
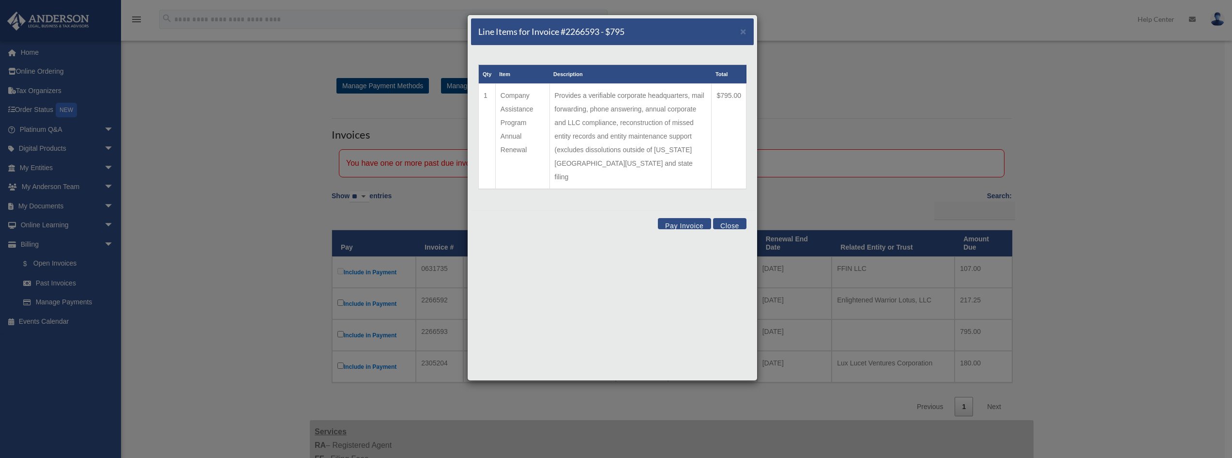
drag, startPoint x: 502, startPoint y: 96, endPoint x: 532, endPoint y: 146, distance: 58.1
click at [532, 146] on td "Company Assistance Program Annual Renewal" at bounding box center [522, 137] width 54 height 106
drag, startPoint x: 574, startPoint y: 98, endPoint x: 692, endPoint y: 126, distance: 121.1
click at [692, 126] on td "Provides a verifiable corporate headquarters, mail forwarding, phone answering,…" at bounding box center [631, 137] width 162 height 106
click at [664, 152] on td "Provides a verifiable corporate headquarters, mail forwarding, phone answering,…" at bounding box center [631, 137] width 162 height 106
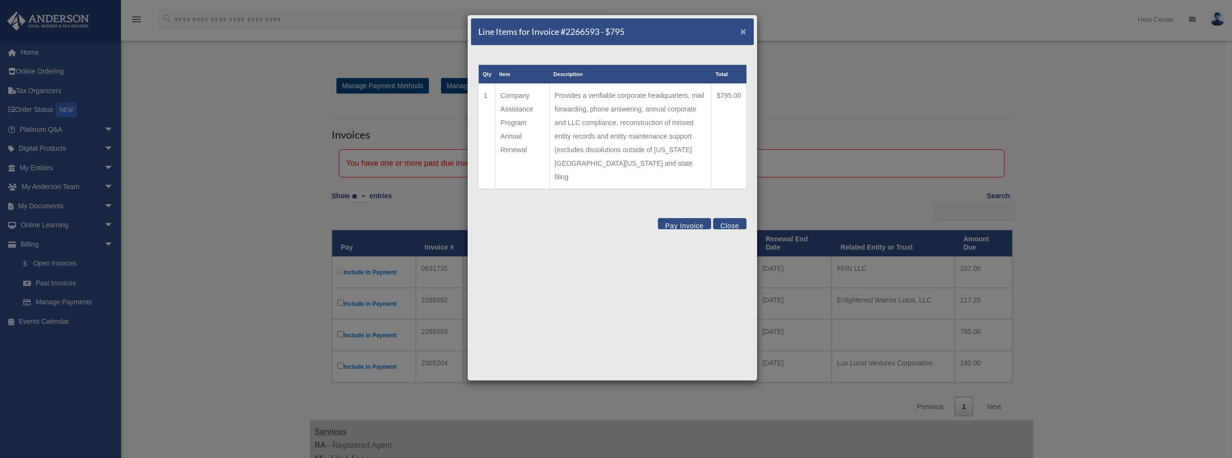
click at [746, 31] on span "×" at bounding box center [743, 31] width 6 height 11
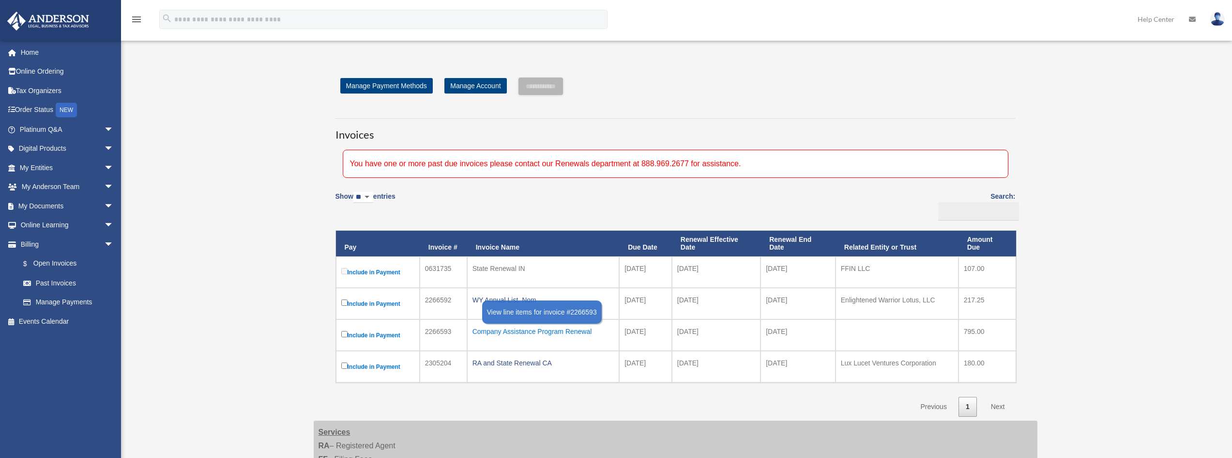
click at [551, 331] on div "Company Assistance Program Renewal" at bounding box center [543, 331] width 141 height 14
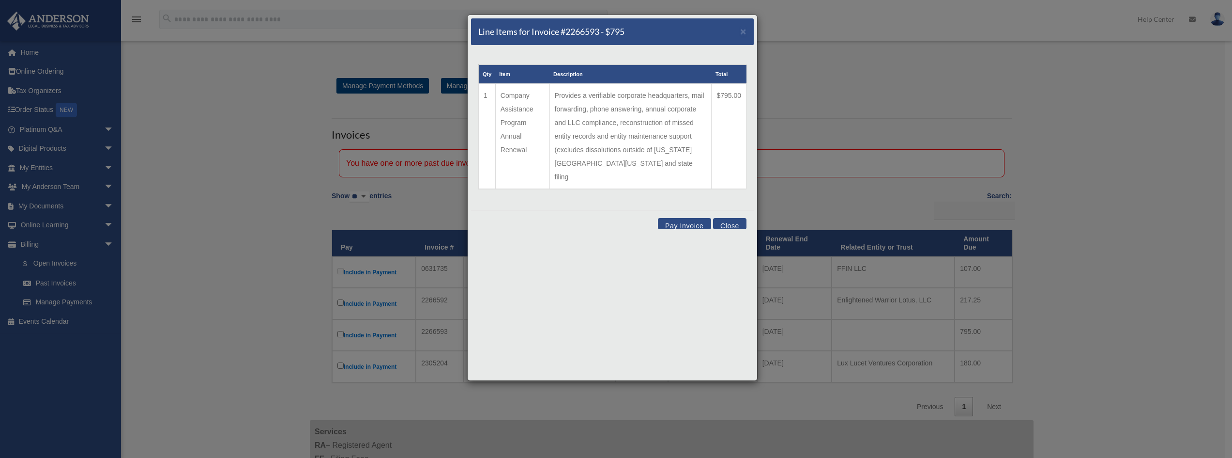
click at [253, 189] on div "Line Items for Invoice #2266593 - $795 × Qty Item Description Total 1 Company A…" at bounding box center [616, 229] width 1232 height 458
